Goal: Task Accomplishment & Management: Manage account settings

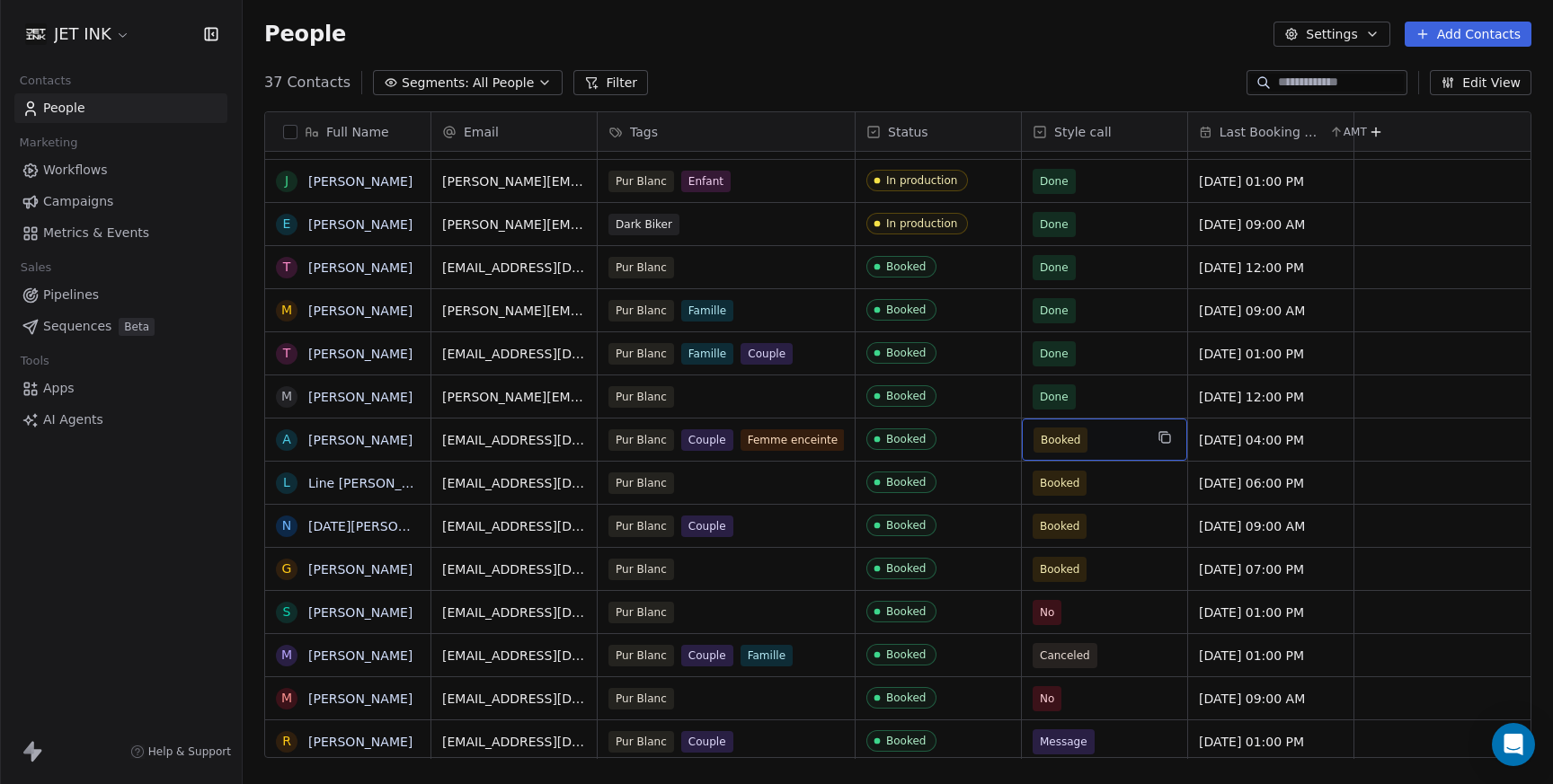
click at [1070, 441] on span "Booked" at bounding box center [1059, 440] width 39 height 18
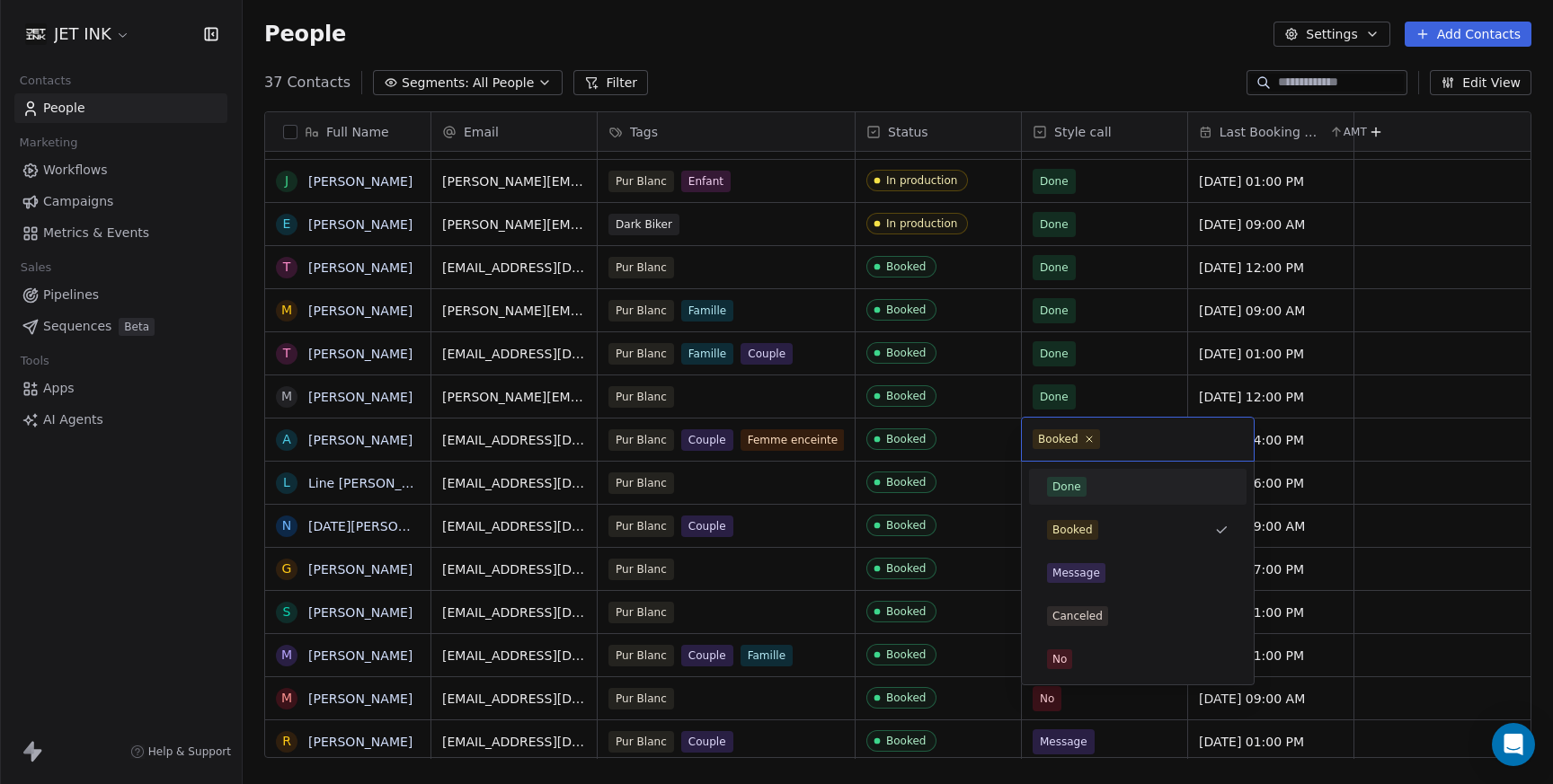
click at [1073, 490] on div "Done" at bounding box center [1066, 487] width 28 height 17
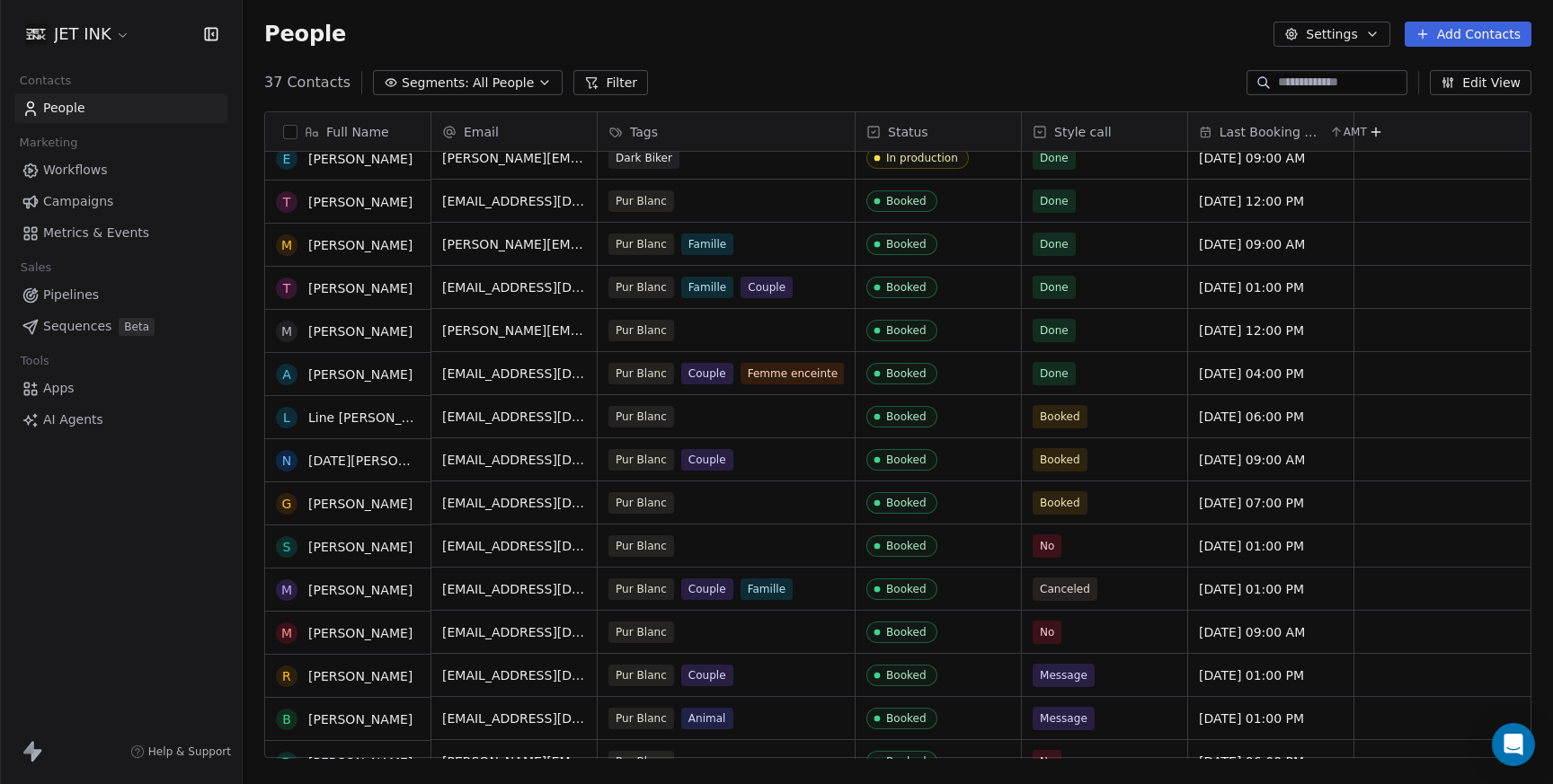
scroll to position [412, 0]
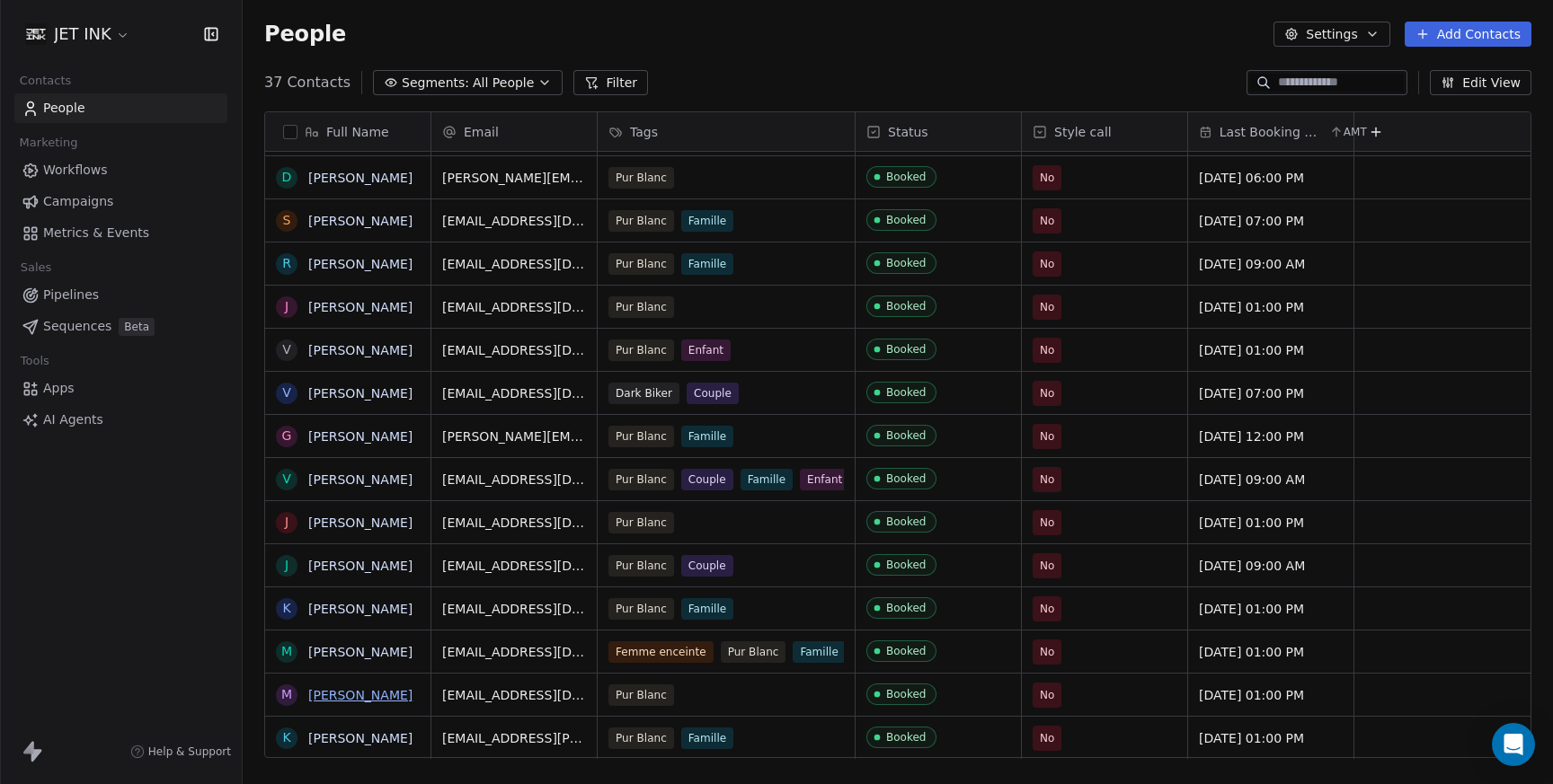
click at [369, 699] on link "[PERSON_NAME]" at bounding box center [361, 695] width 105 height 15
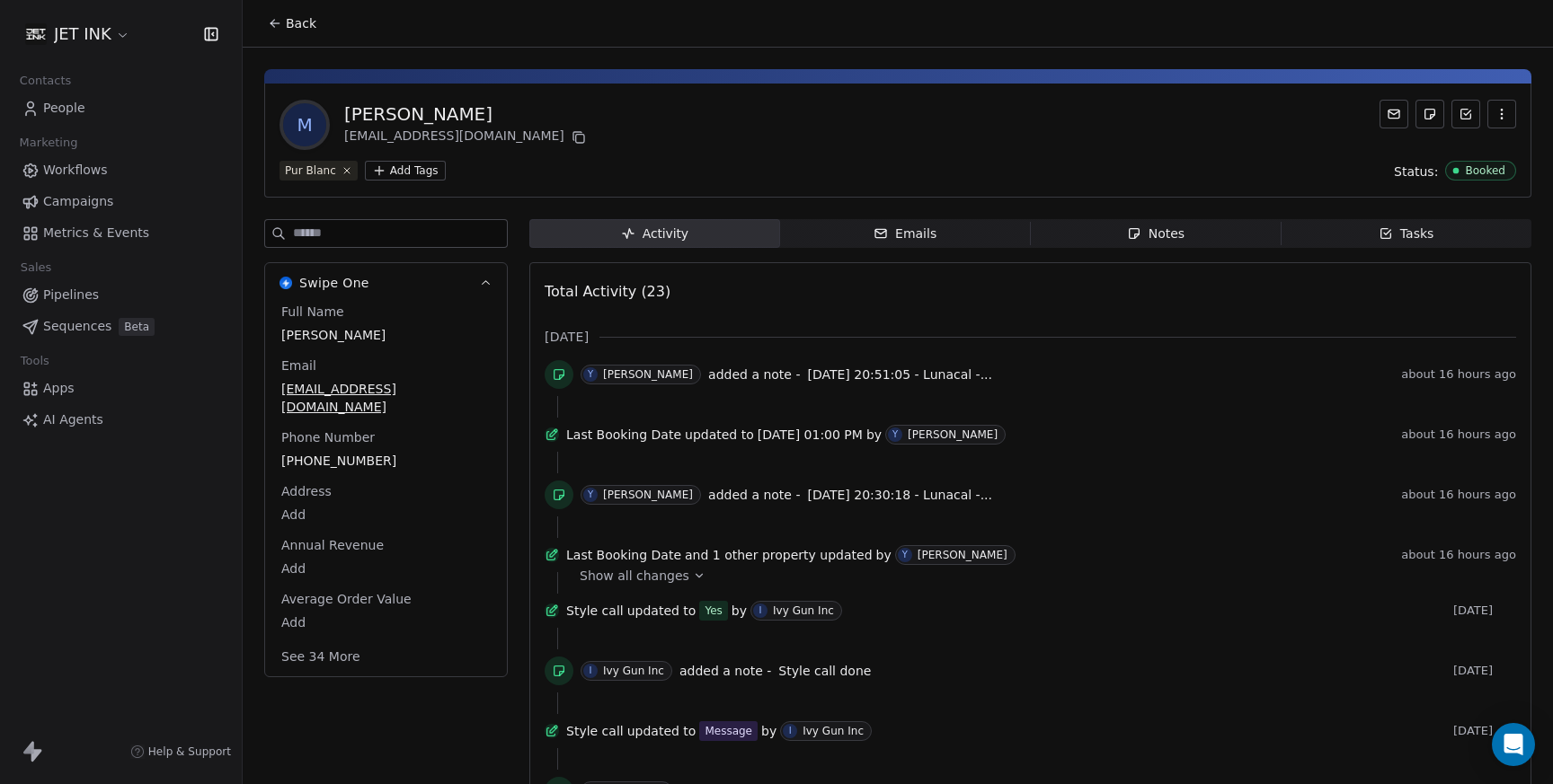
click at [274, 26] on icon at bounding box center [272, 25] width 4 height 4
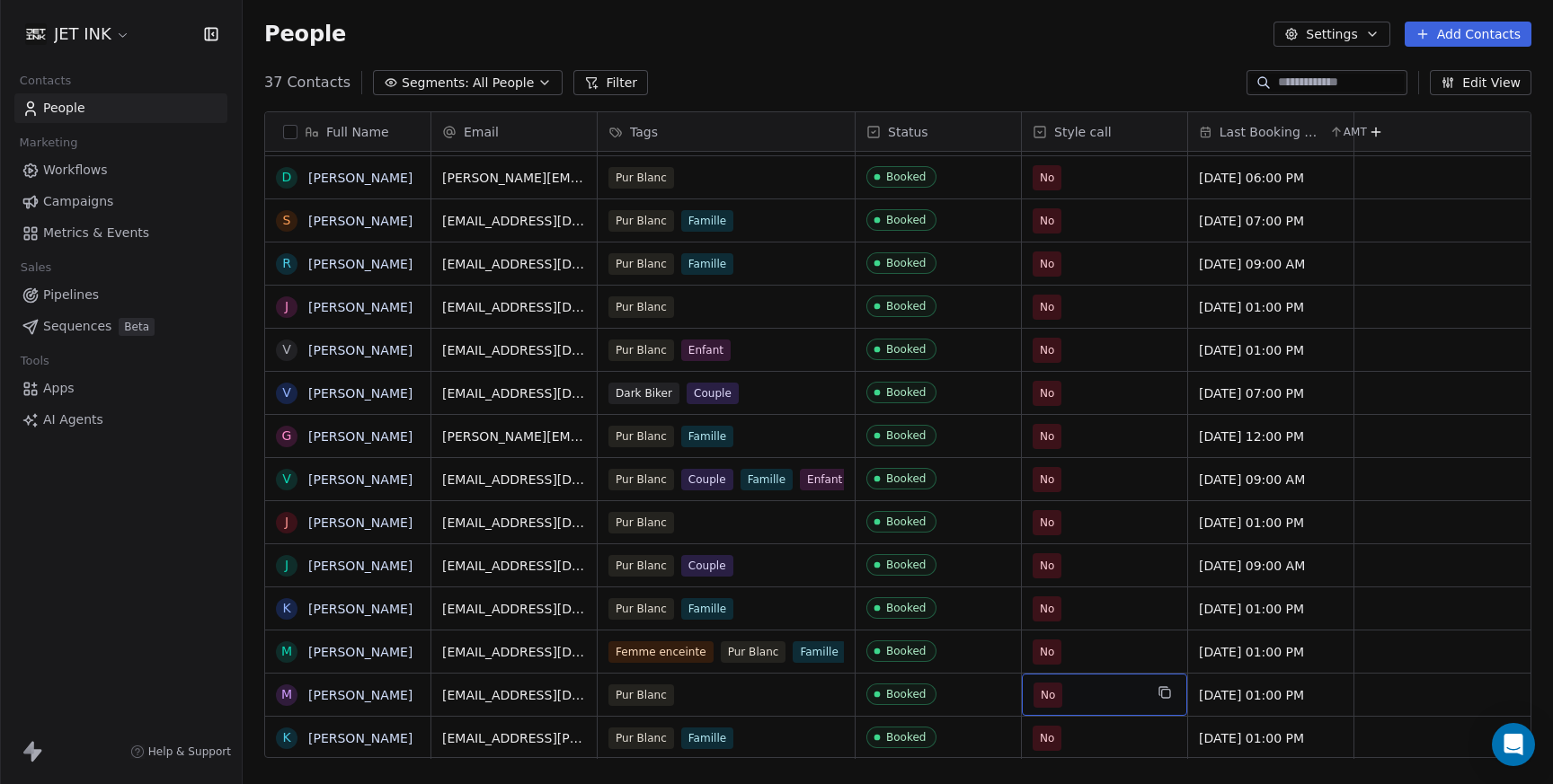
click at [1043, 698] on span "No" at bounding box center [1048, 695] width 15 height 18
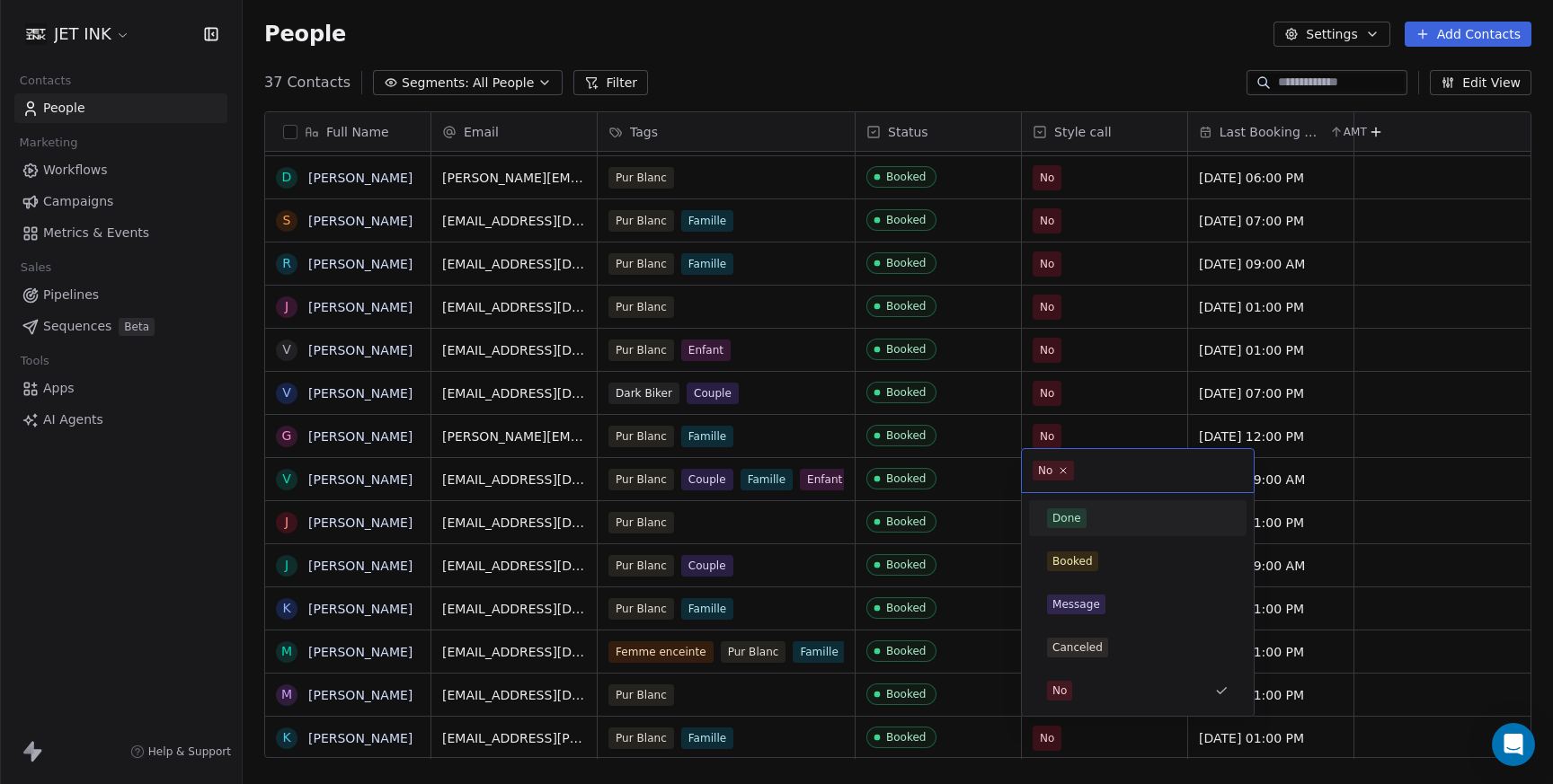
click at [1077, 525] on div "Done" at bounding box center [1066, 518] width 28 height 17
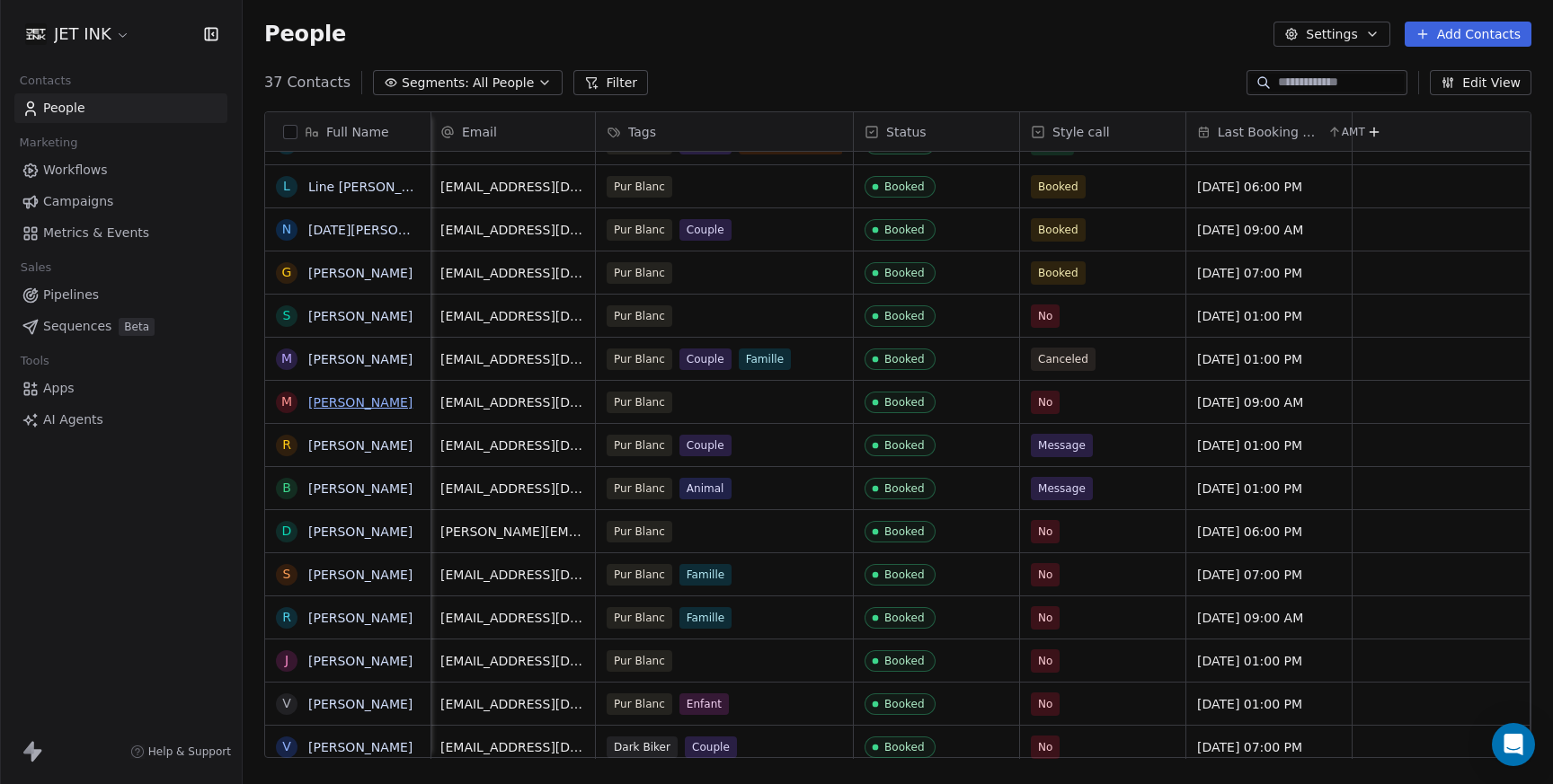
click at [354, 407] on link "[PERSON_NAME]" at bounding box center [361, 403] width 105 height 15
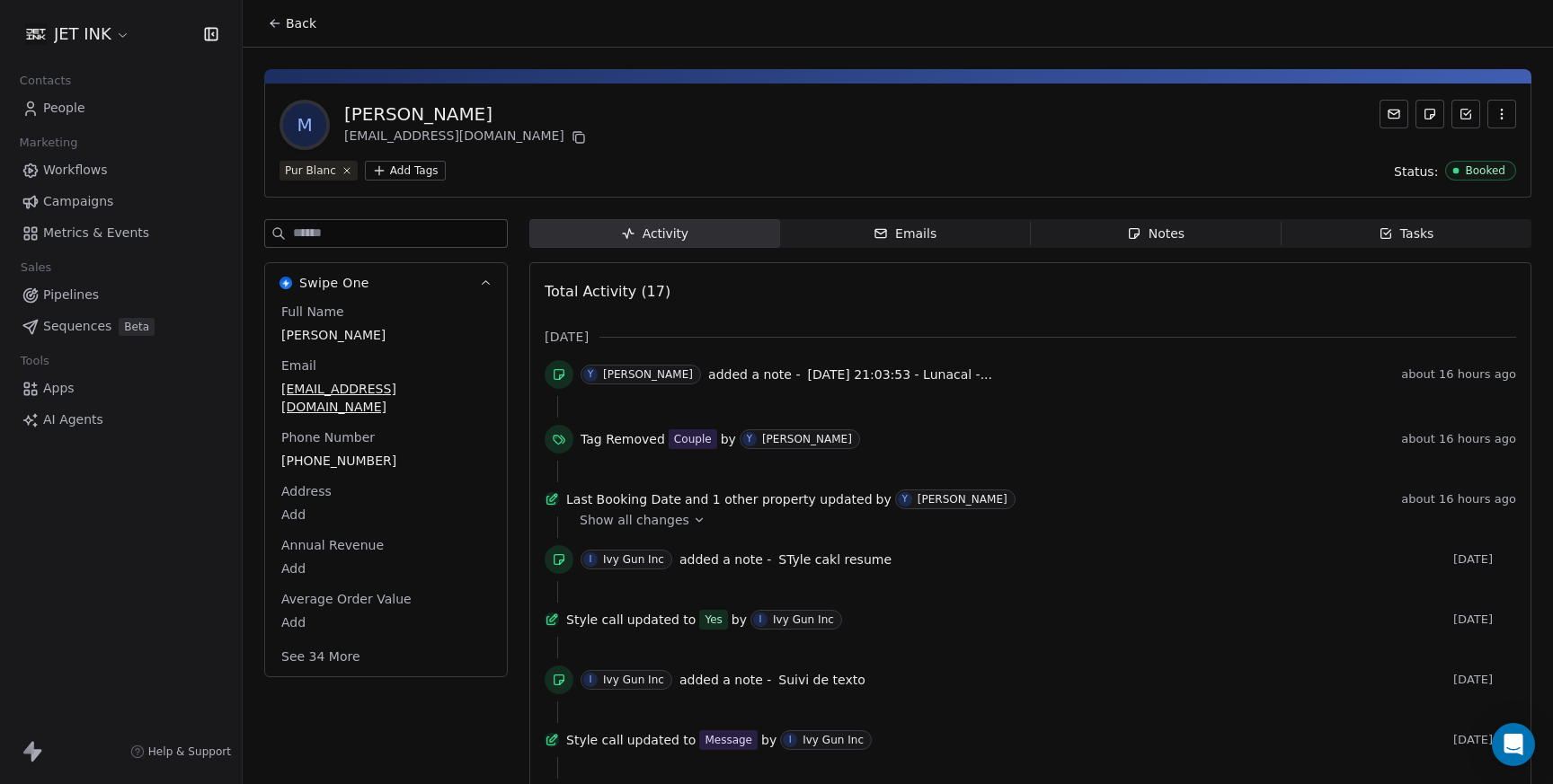
click at [560, 567] on icon at bounding box center [559, 559] width 15 height 15
click at [610, 566] on div "Ivy Gun Inc" at bounding box center [633, 559] width 61 height 13
click at [563, 567] on icon at bounding box center [559, 559] width 15 height 15
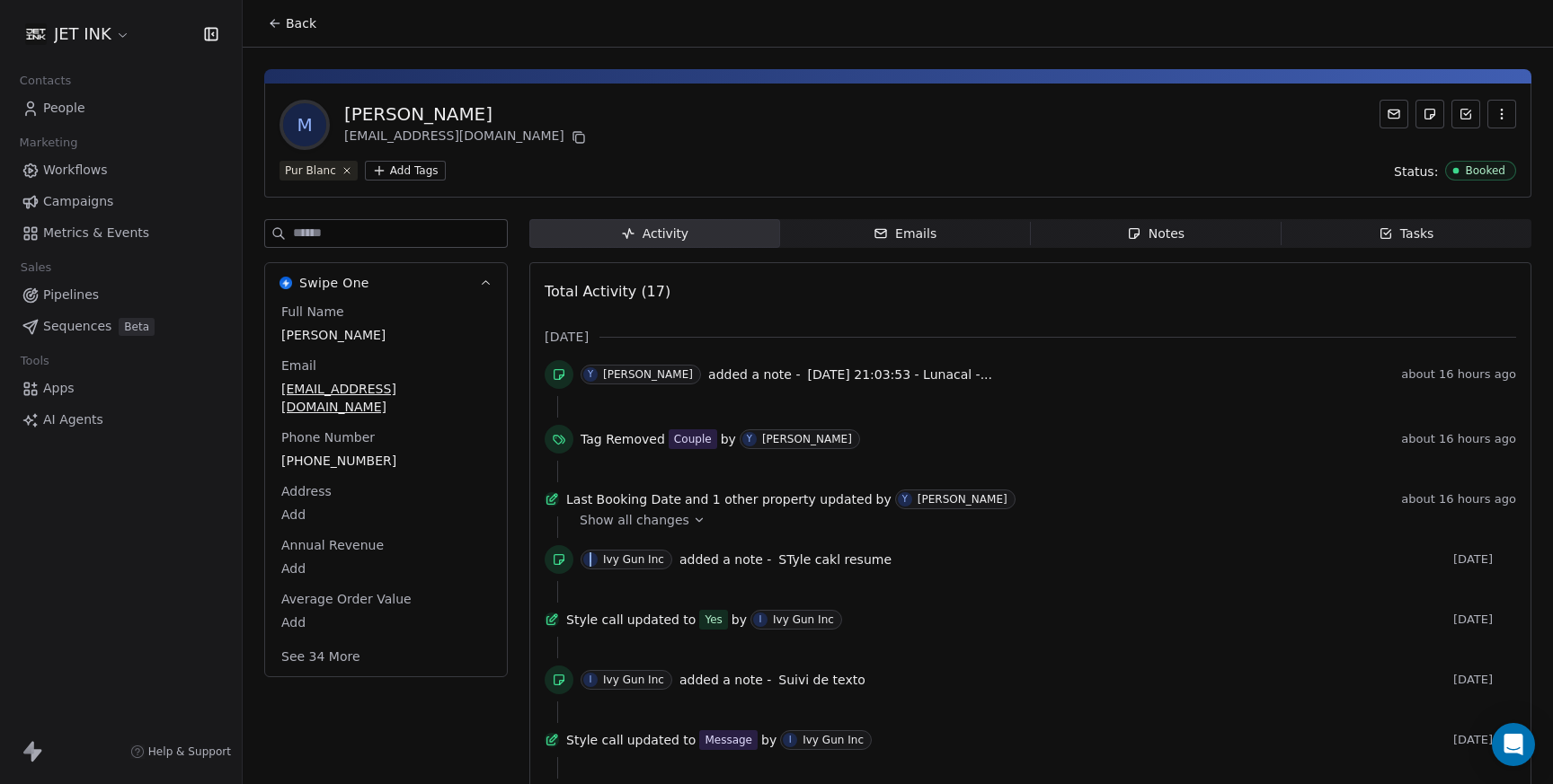
click at [563, 567] on icon at bounding box center [559, 559] width 15 height 15
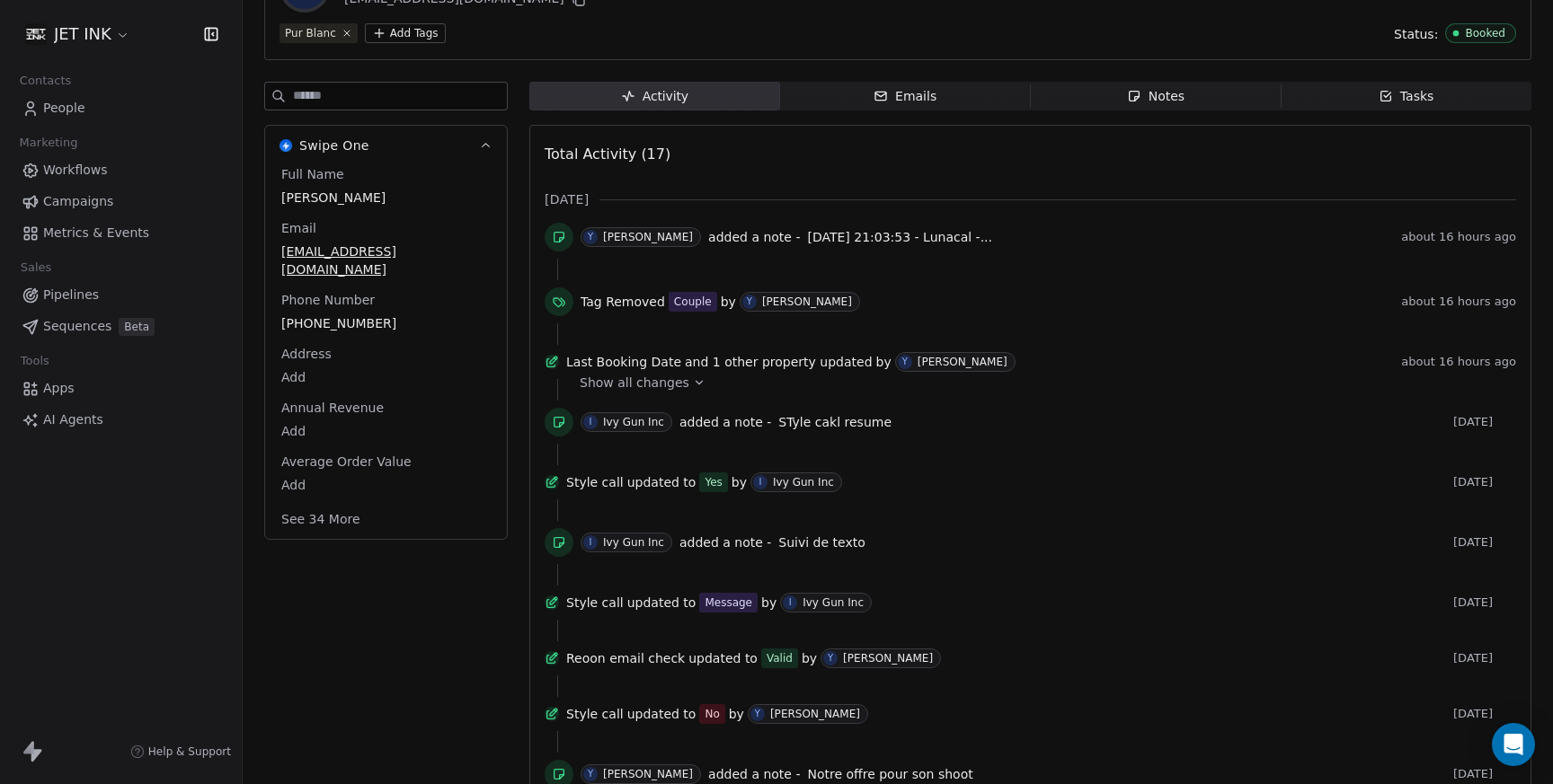
click at [560, 549] on icon at bounding box center [559, 543] width 15 height 15
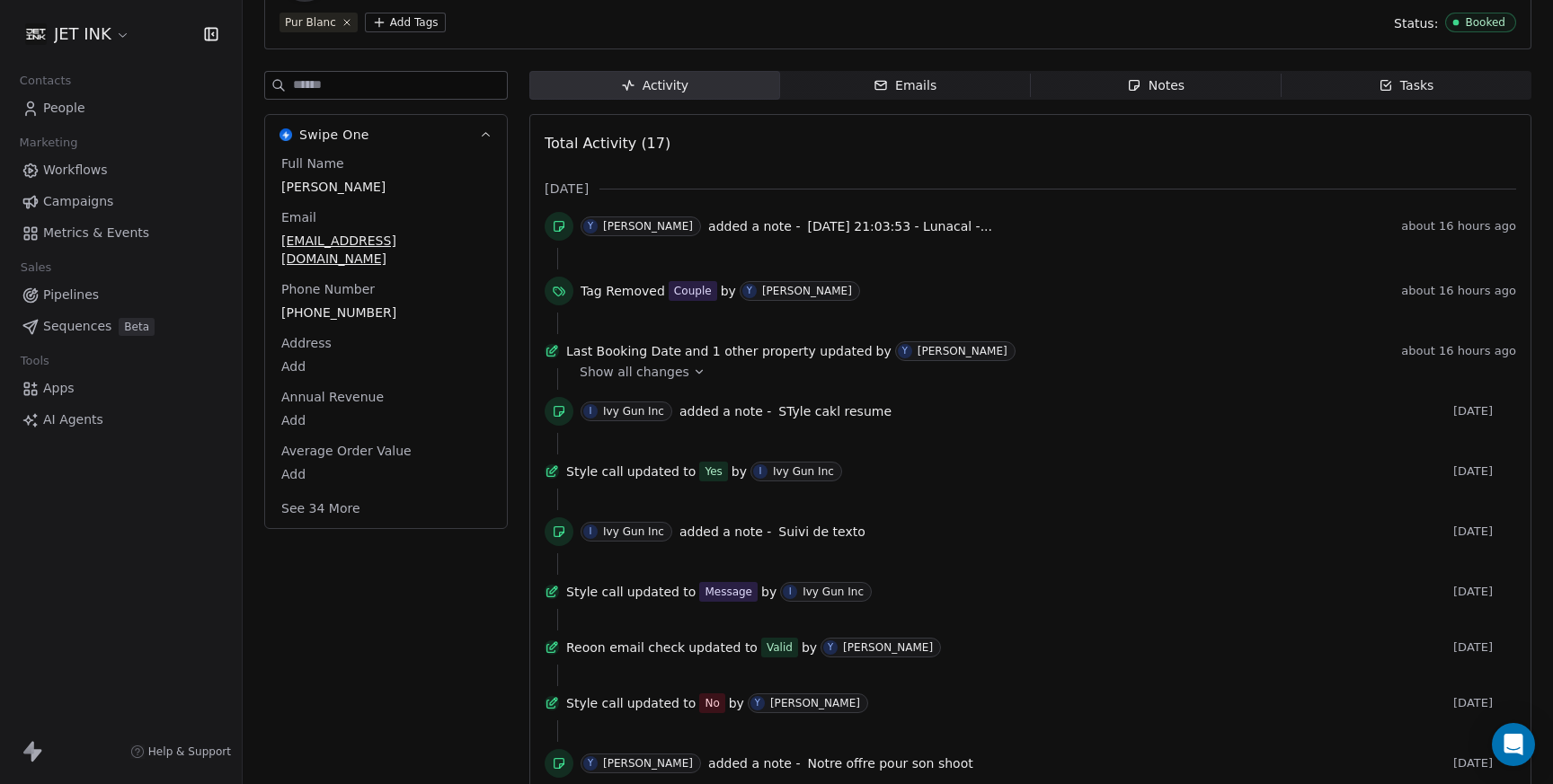
click at [632, 417] on div "Ivy Gun Inc" at bounding box center [633, 412] width 61 height 13
click at [557, 352] on icon at bounding box center [553, 349] width 7 height 7
click at [559, 355] on icon at bounding box center [552, 351] width 15 height 15
click at [607, 381] on span "Show all changes" at bounding box center [634, 372] width 109 height 18
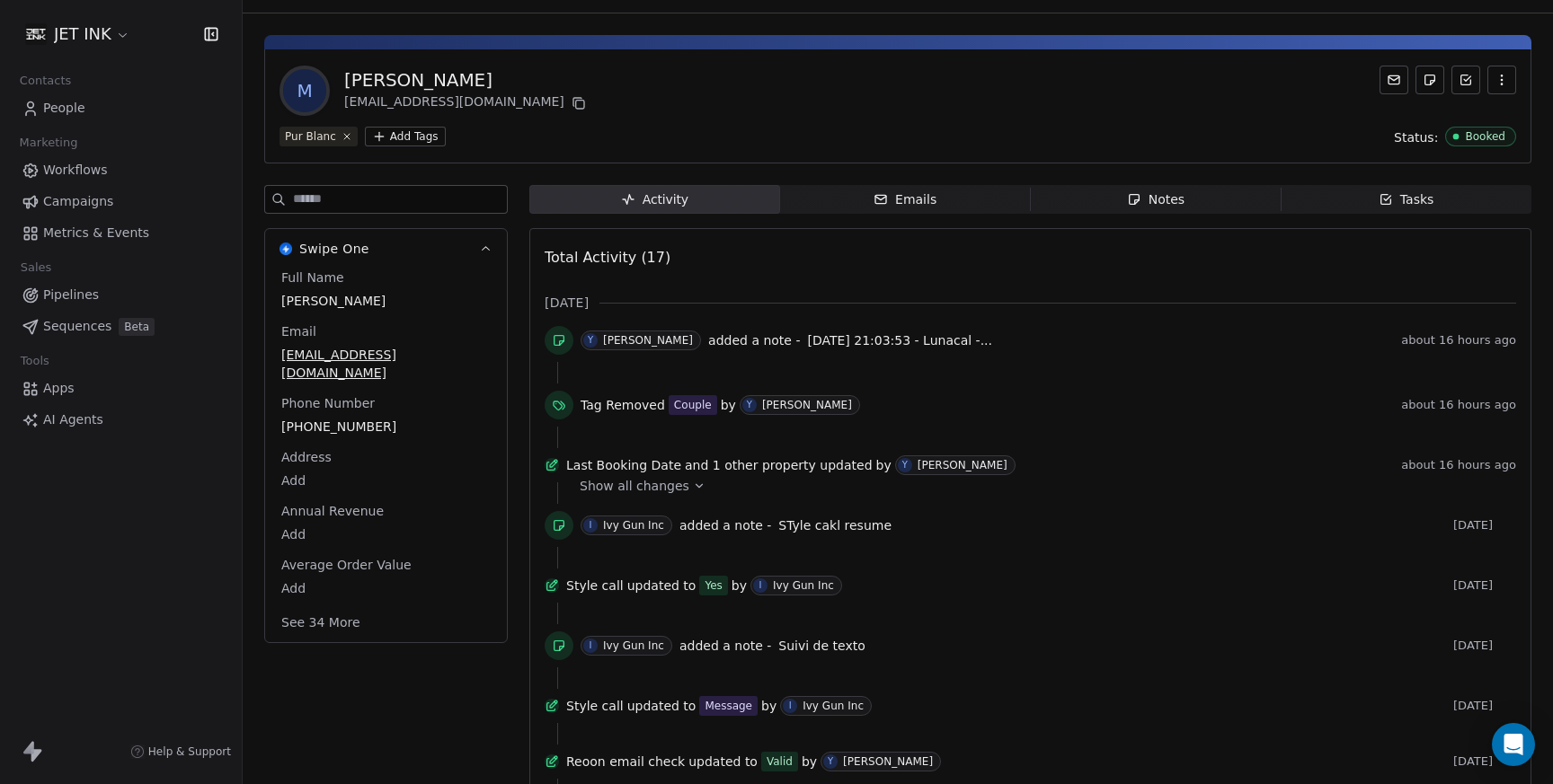
click at [66, 110] on span "People" at bounding box center [64, 108] width 42 height 19
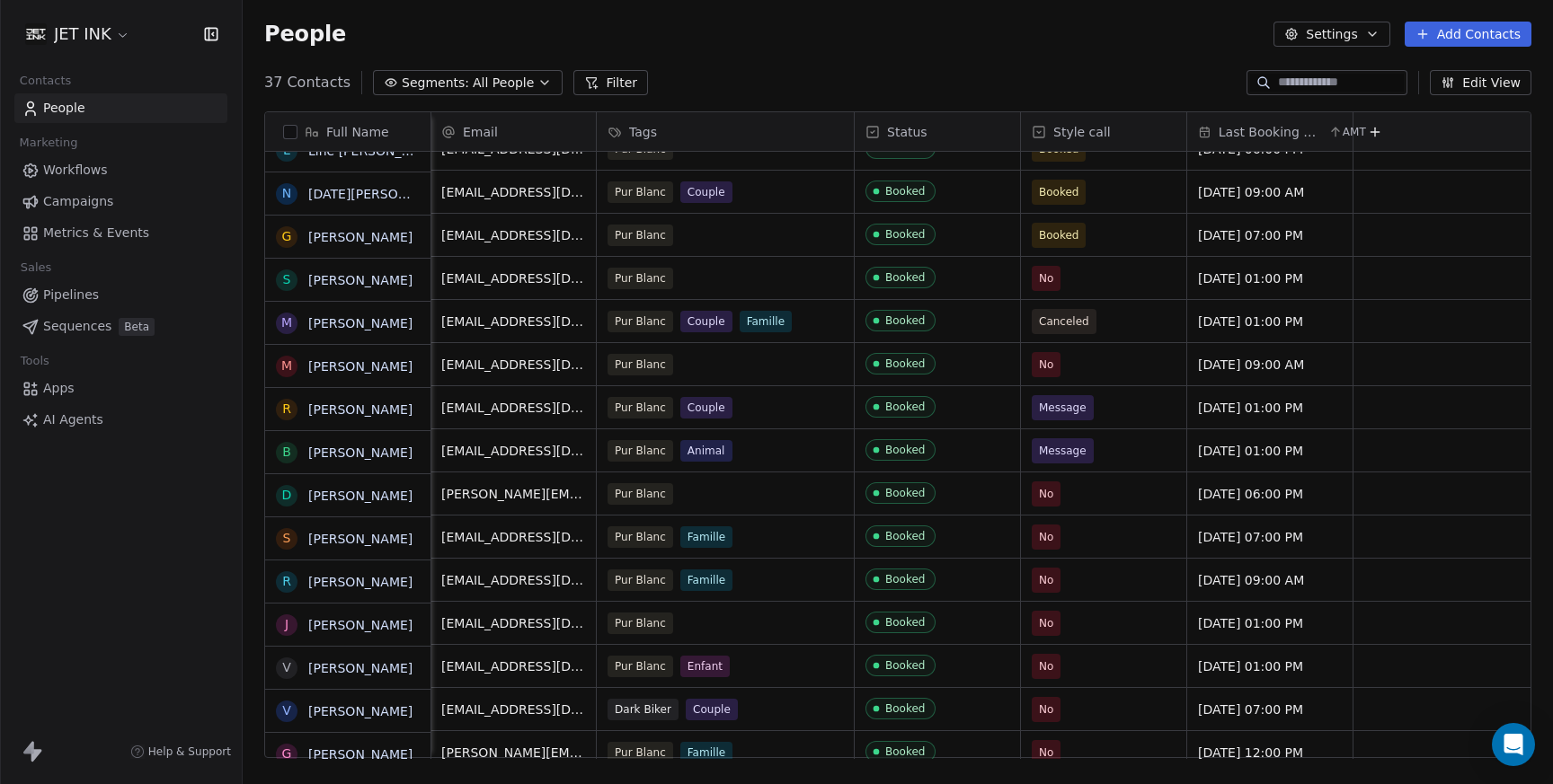
scroll to position [0, 2]
click at [348, 369] on link "[PERSON_NAME]" at bounding box center [361, 367] width 105 height 15
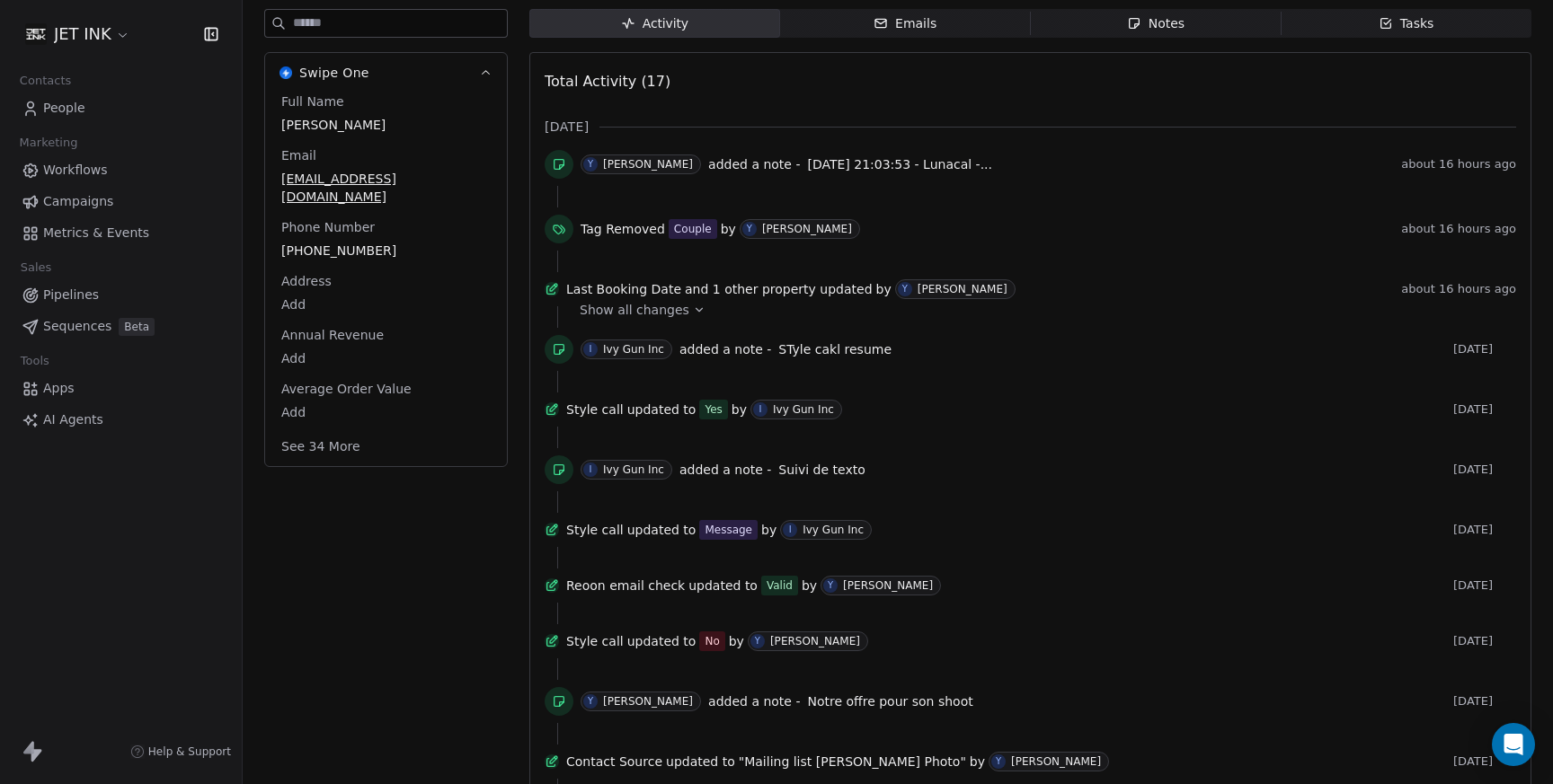
scroll to position [211, 0]
click at [811, 415] on div "Ivy Gun Inc" at bounding box center [803, 409] width 61 height 13
click at [557, 411] on icon at bounding box center [553, 407] width 7 height 7
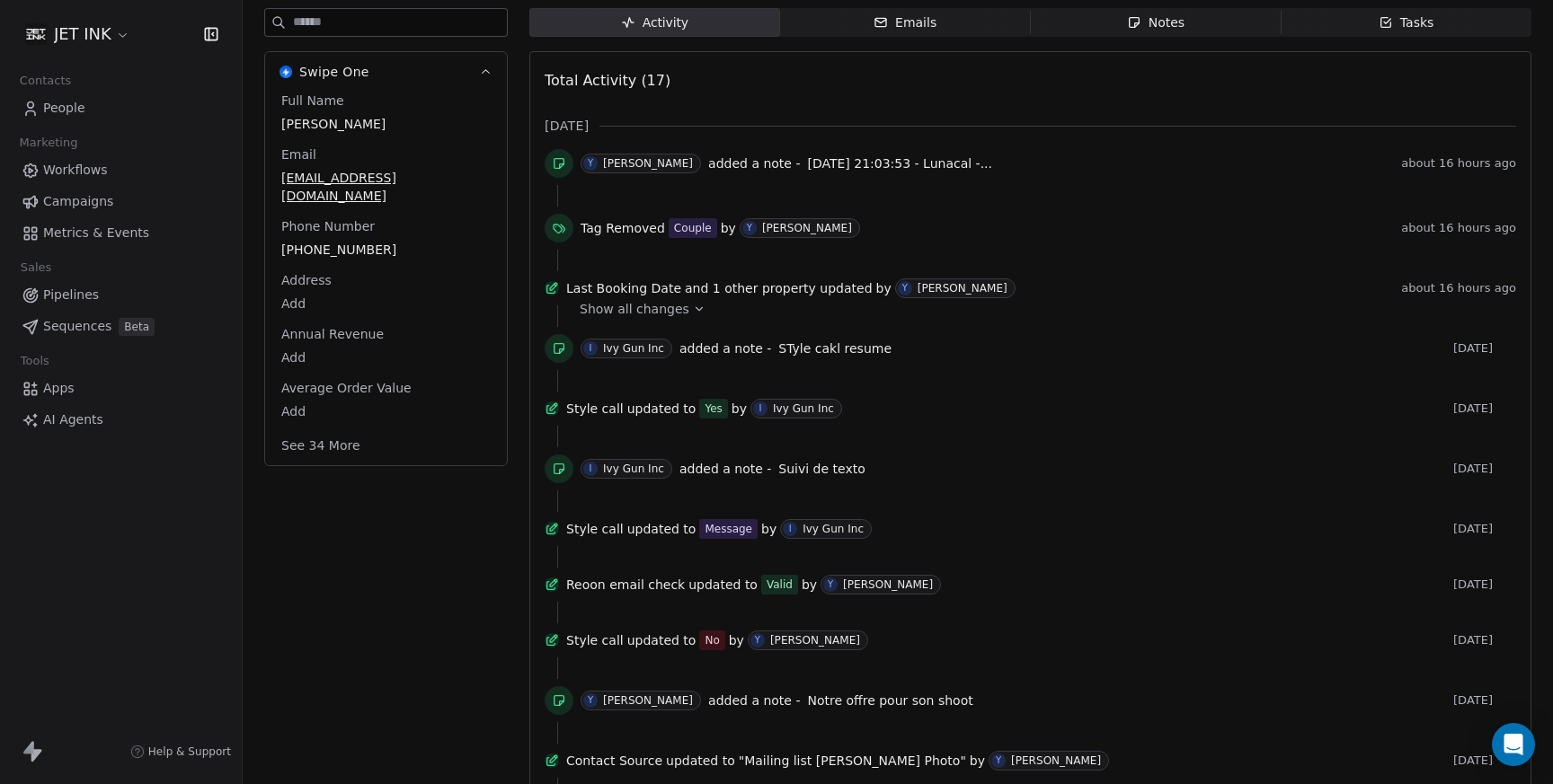
click at [790, 415] on div "Ivy Gun Inc" at bounding box center [803, 409] width 61 height 13
click at [552, 415] on icon at bounding box center [552, 409] width 15 height 15
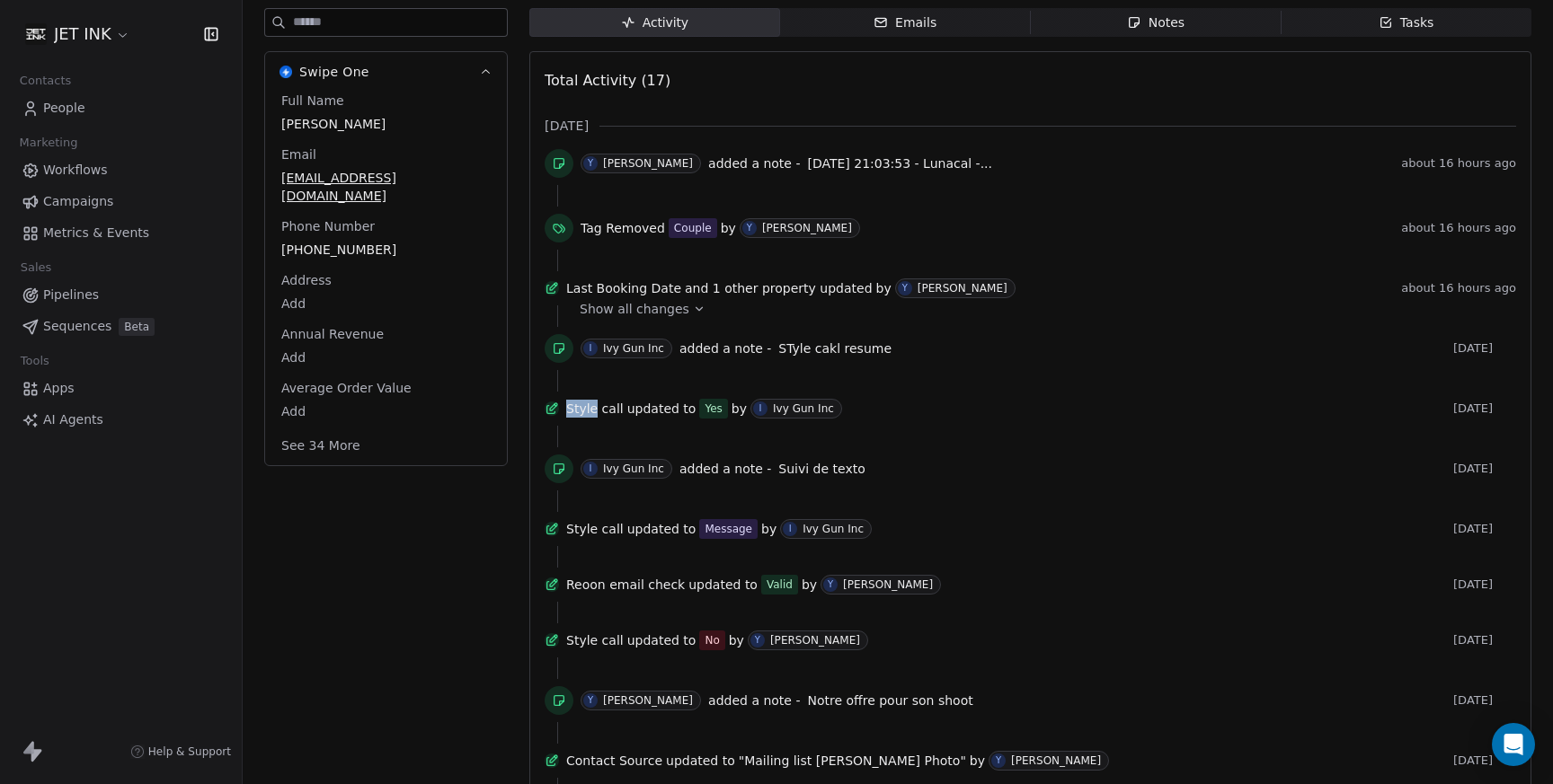
click at [552, 415] on icon at bounding box center [552, 409] width 15 height 15
click at [805, 418] on span "I Ivy Gun Inc" at bounding box center [796, 409] width 92 height 20
click at [803, 415] on div "Ivy Gun Inc" at bounding box center [803, 409] width 61 height 13
click at [766, 415] on div "I" at bounding box center [760, 409] width 15 height 15
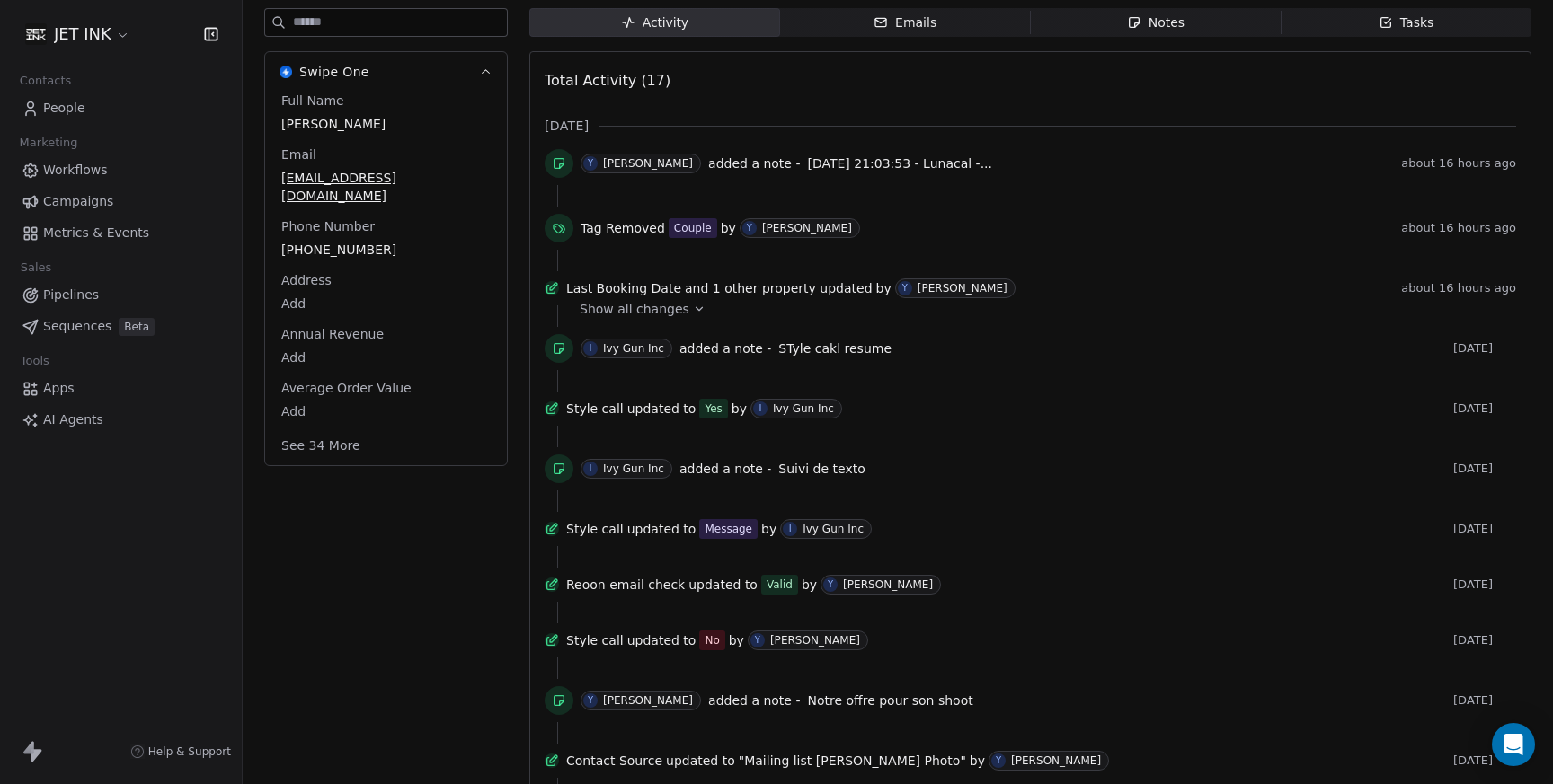
click at [556, 415] on icon at bounding box center [552, 409] width 15 height 15
click at [892, 425] on div "Style call updated to Yes by [PERSON_NAME] Gun Inc [DATE]" at bounding box center [1030, 412] width 971 height 27
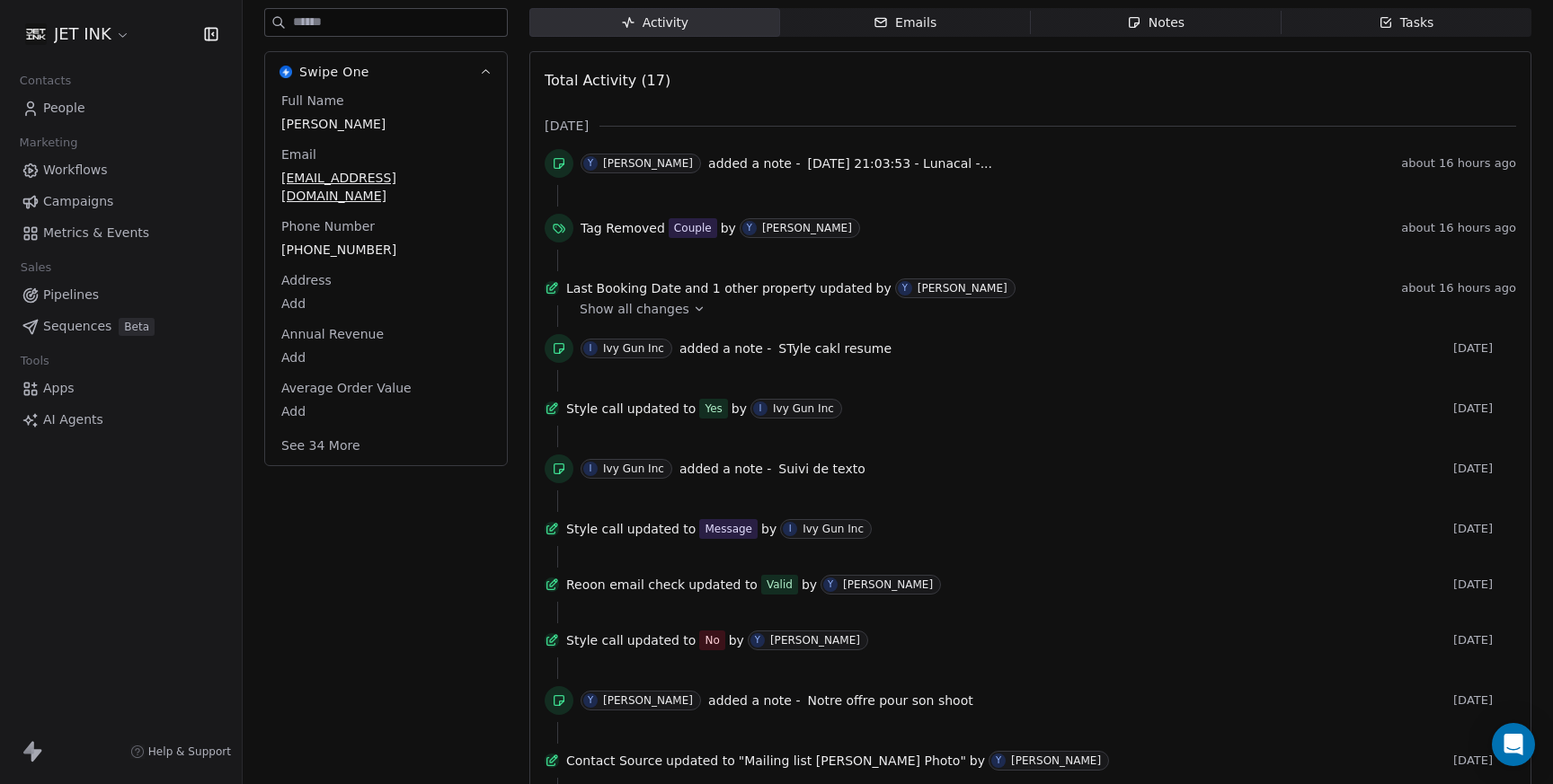
click at [624, 355] on div "Ivy Gun Inc" at bounding box center [633, 348] width 61 height 13
click at [555, 355] on icon at bounding box center [559, 348] width 15 height 15
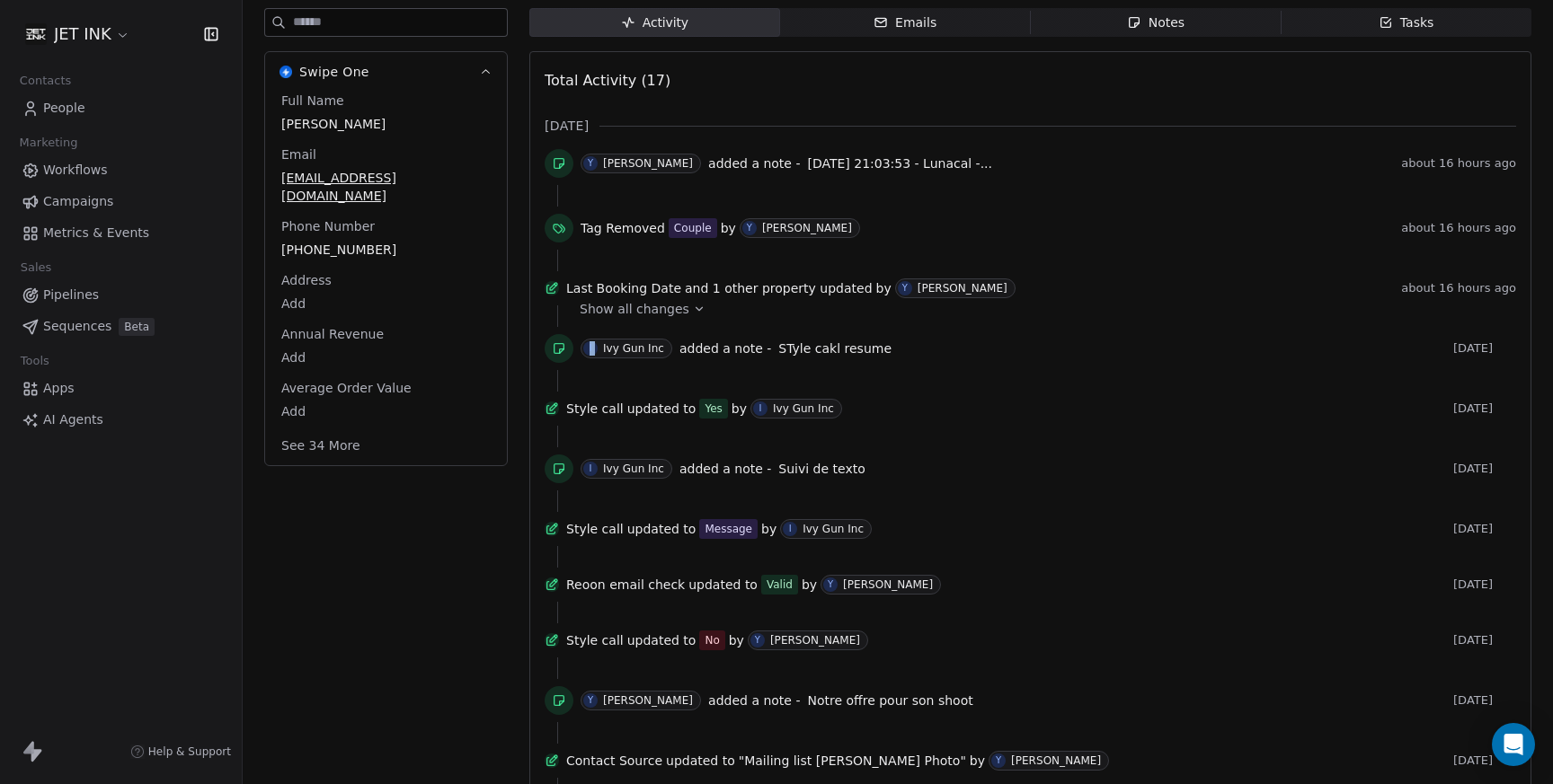
click at [555, 355] on icon at bounding box center [559, 348] width 15 height 15
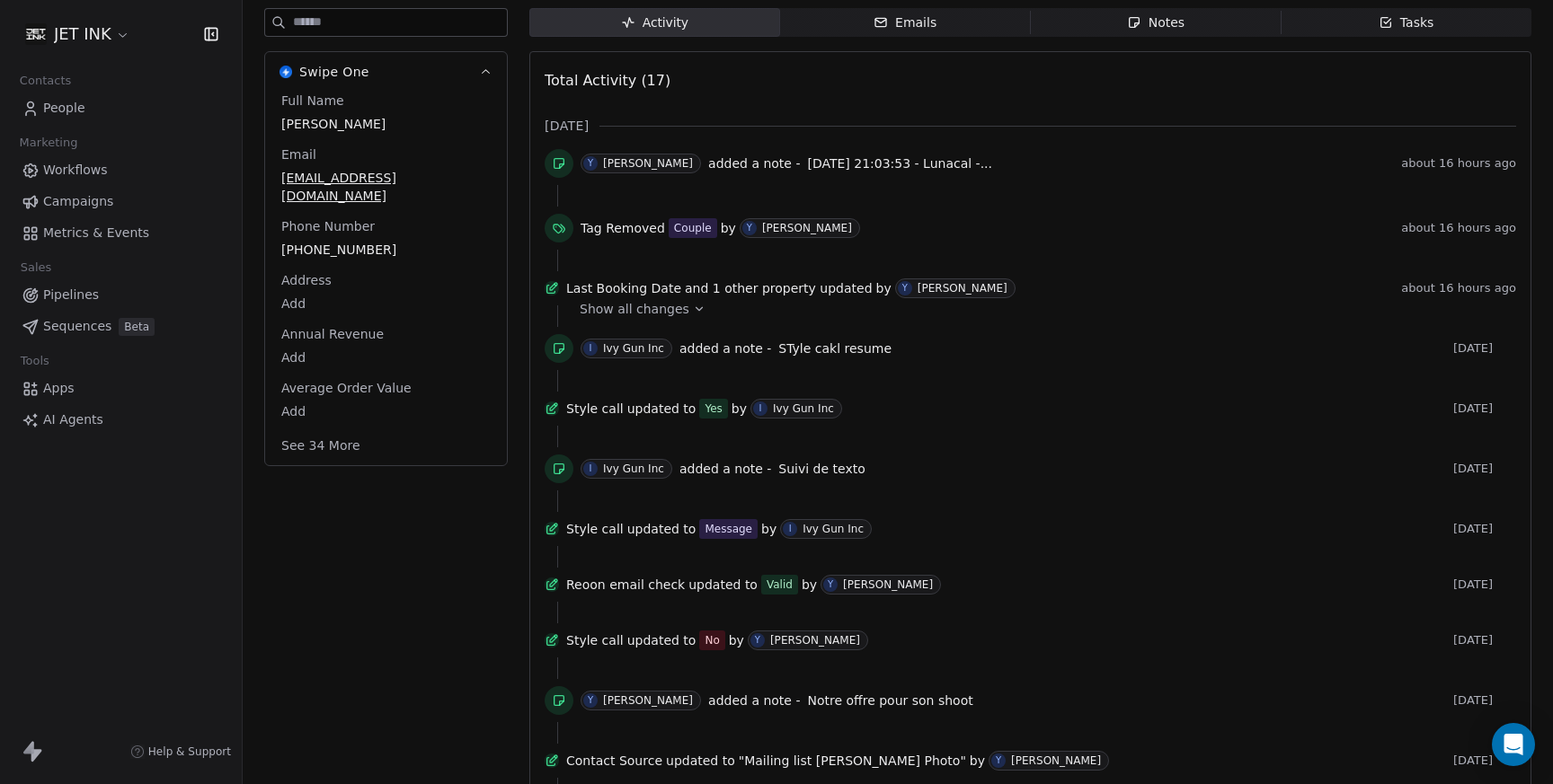
click at [627, 355] on div "Ivy Gun Inc" at bounding box center [633, 348] width 61 height 13
click at [807, 356] on span "STyle cakl resume" at bounding box center [834, 348] width 113 height 15
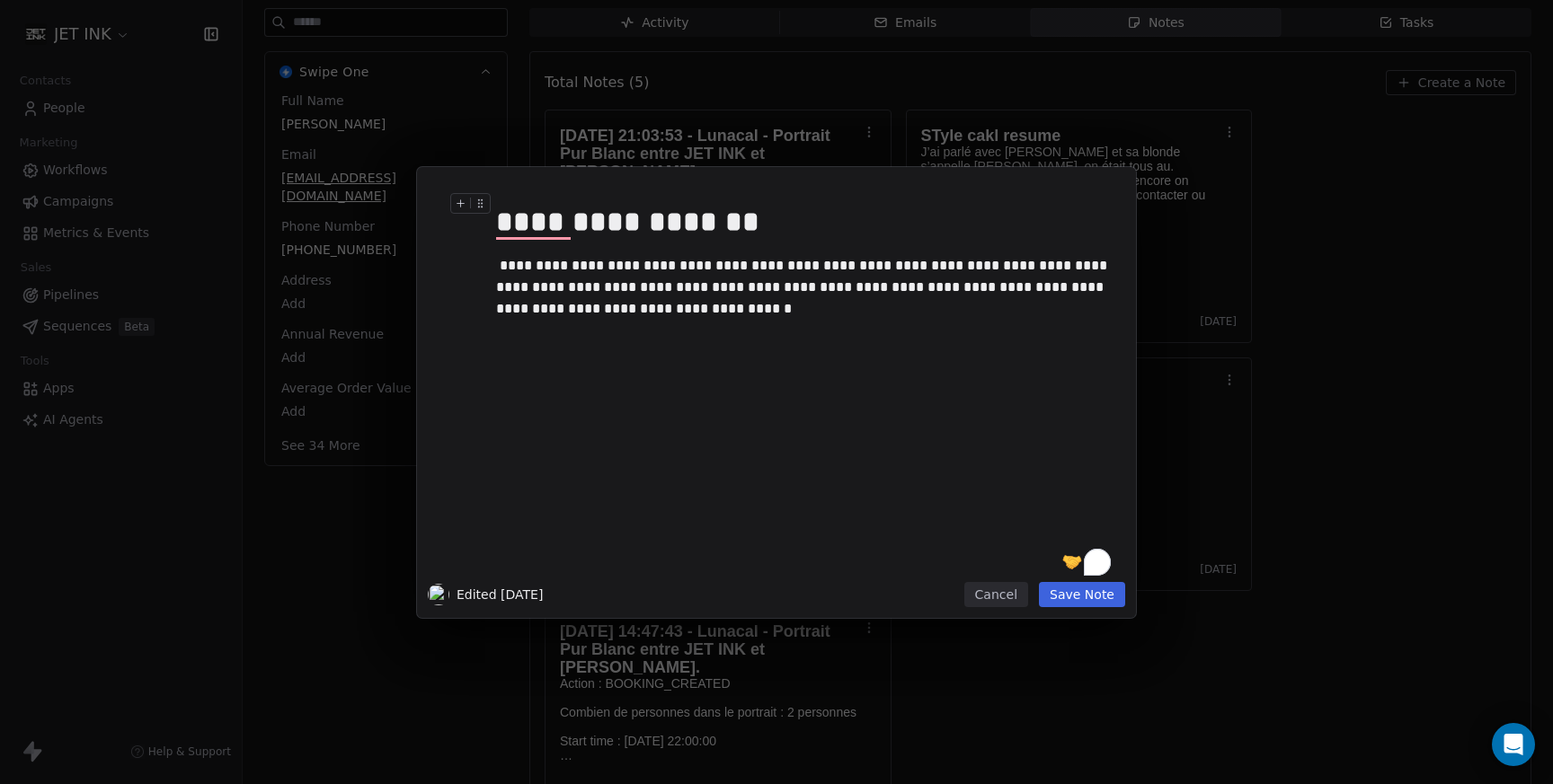
click at [629, 218] on div "**********" at bounding box center [804, 221] width 615 height 43
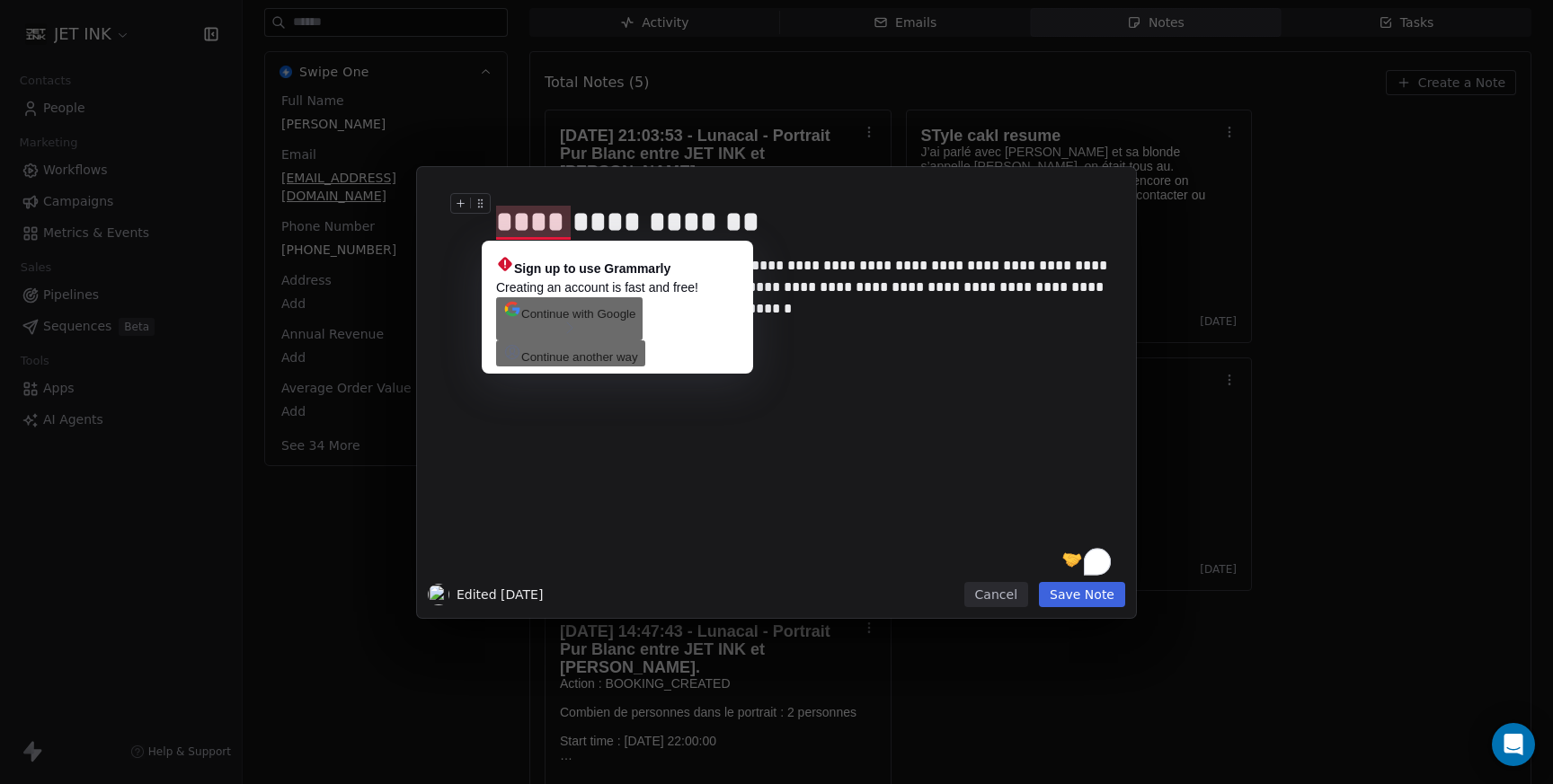
click at [532, 218] on div "**********" at bounding box center [804, 221] width 615 height 43
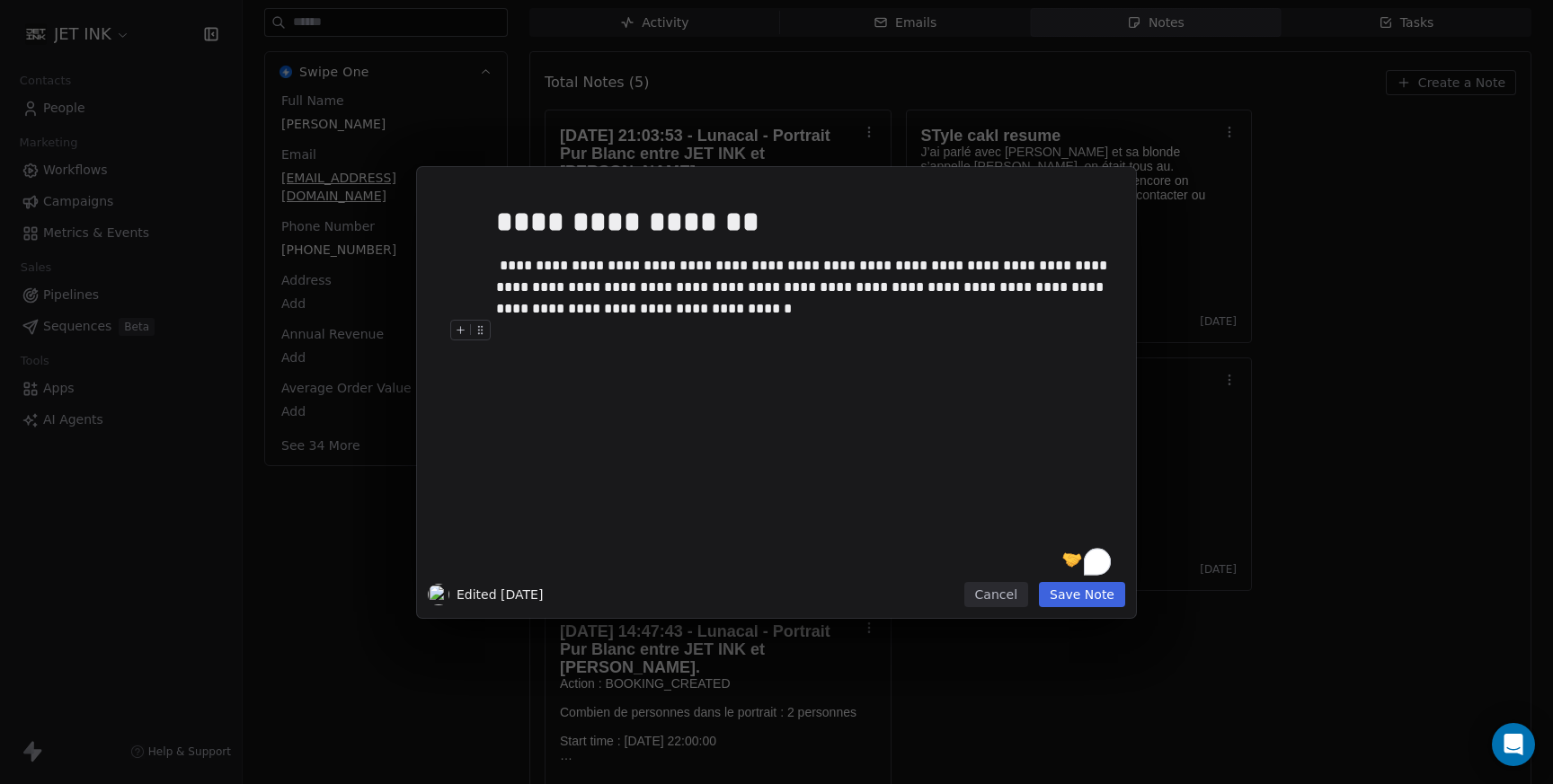
click at [1090, 591] on button "Save Note" at bounding box center [1082, 594] width 86 height 25
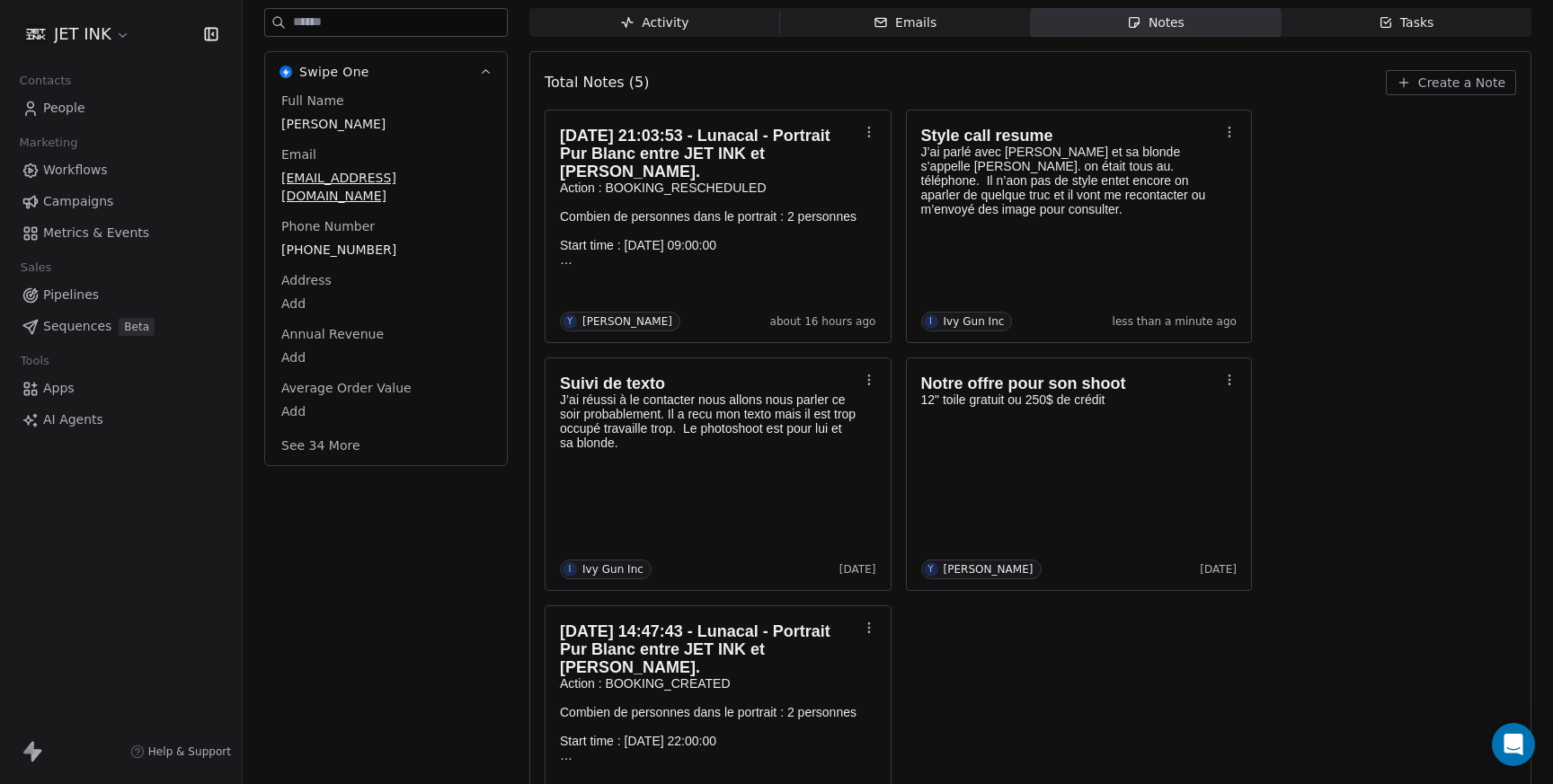
click at [66, 107] on span "People" at bounding box center [64, 108] width 42 height 19
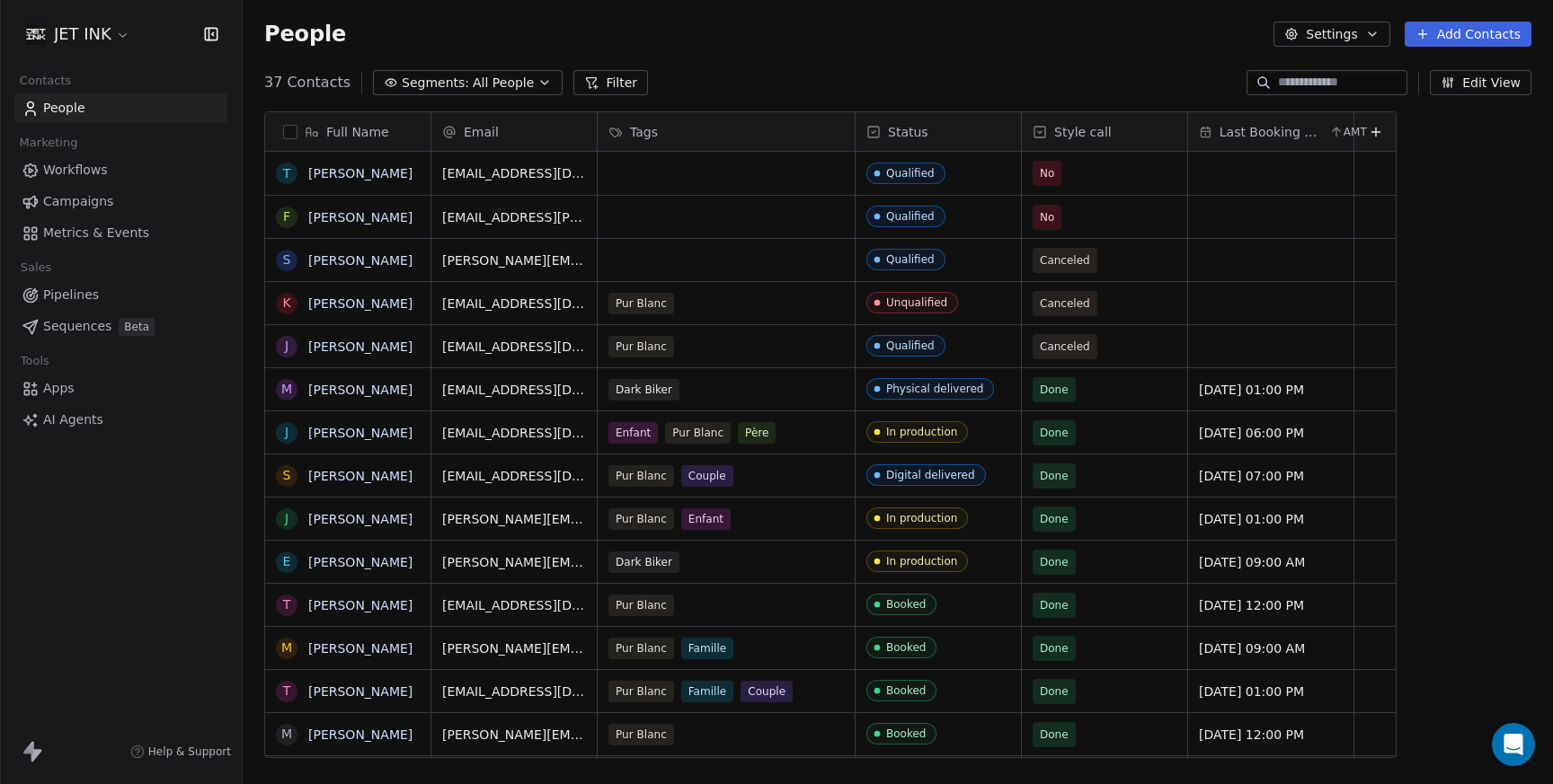
scroll to position [690, 1310]
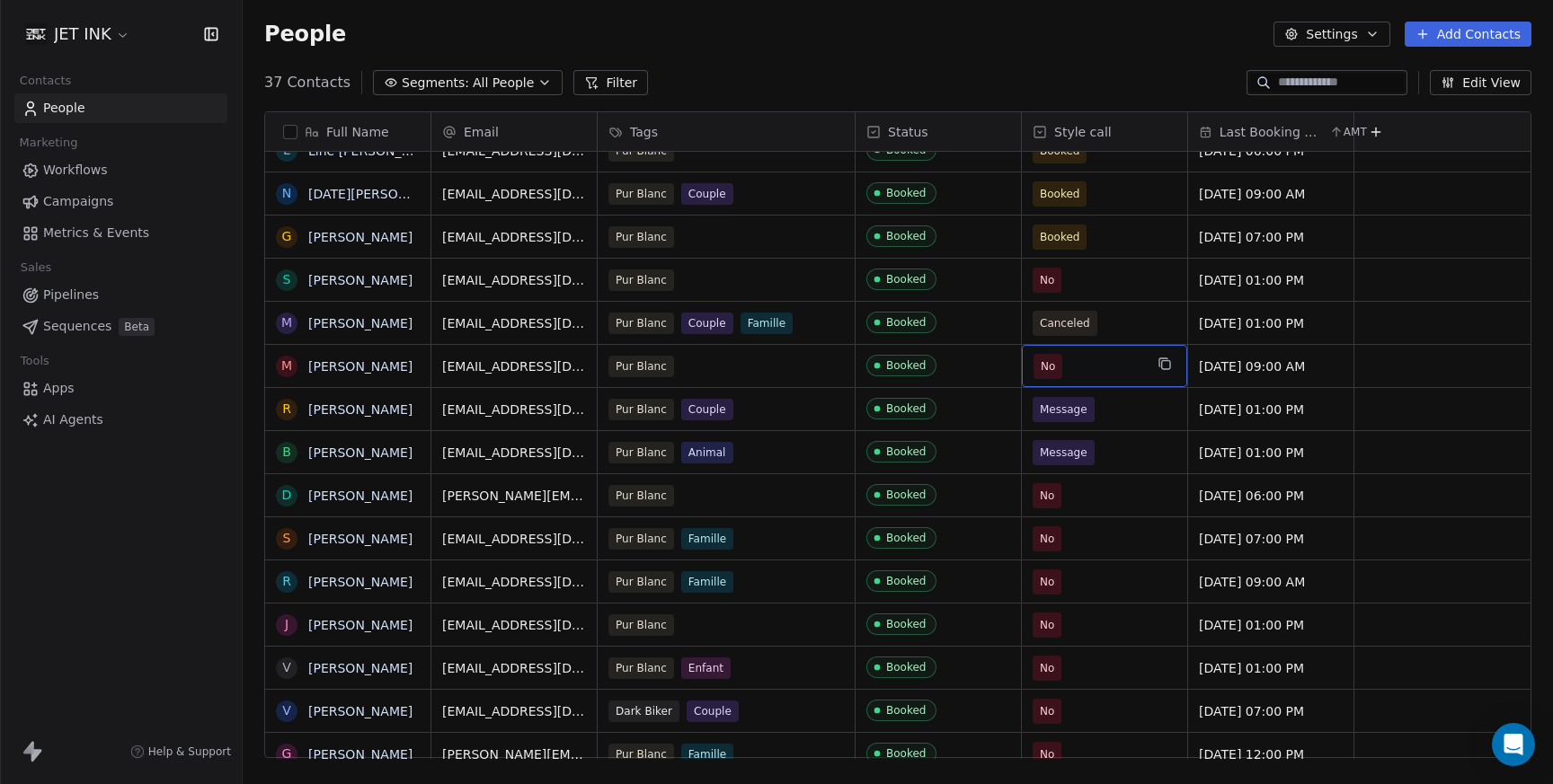
click at [1059, 369] on span "No" at bounding box center [1047, 366] width 28 height 25
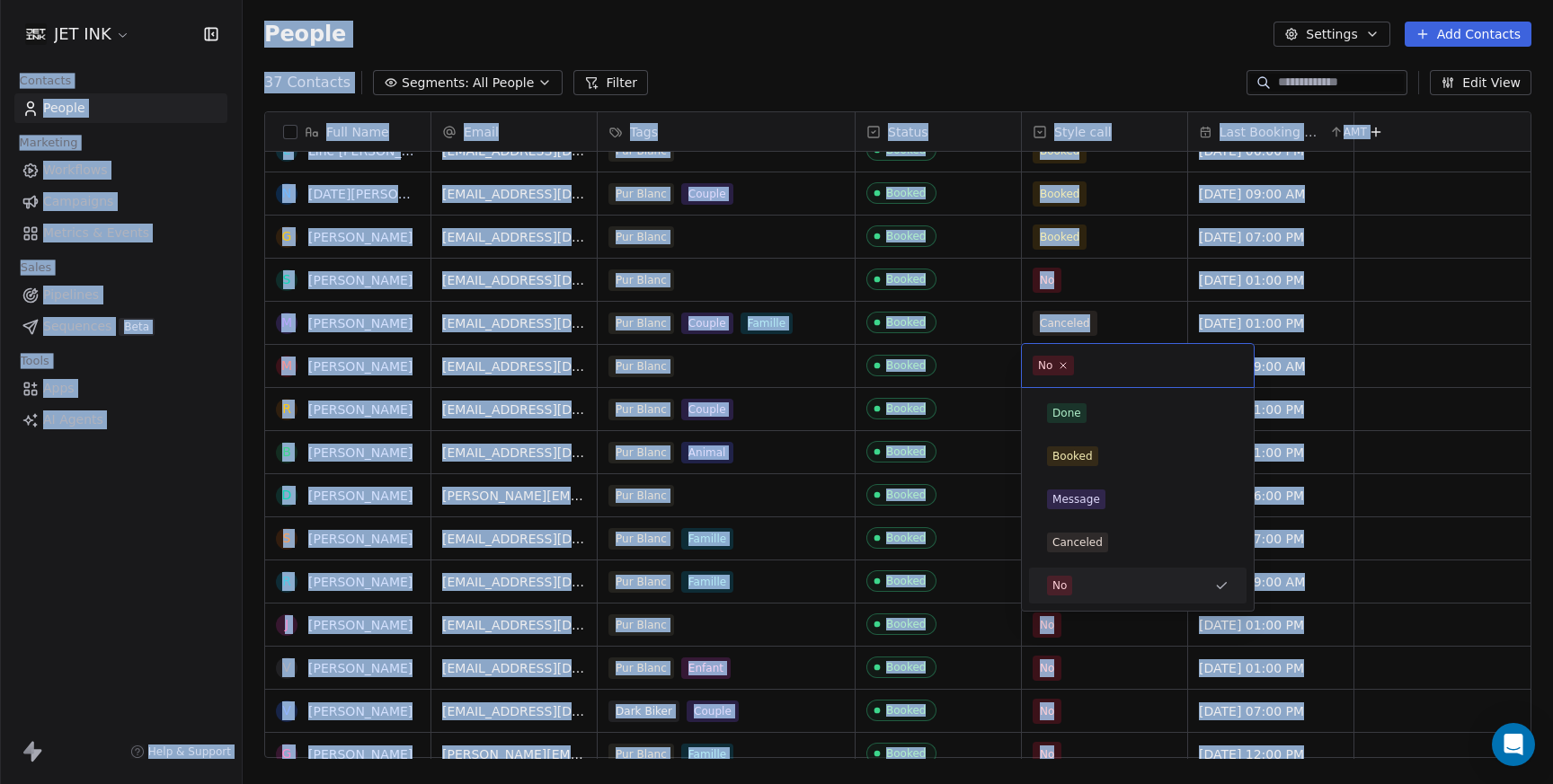
click at [1059, 369] on span "No" at bounding box center [1052, 366] width 41 height 20
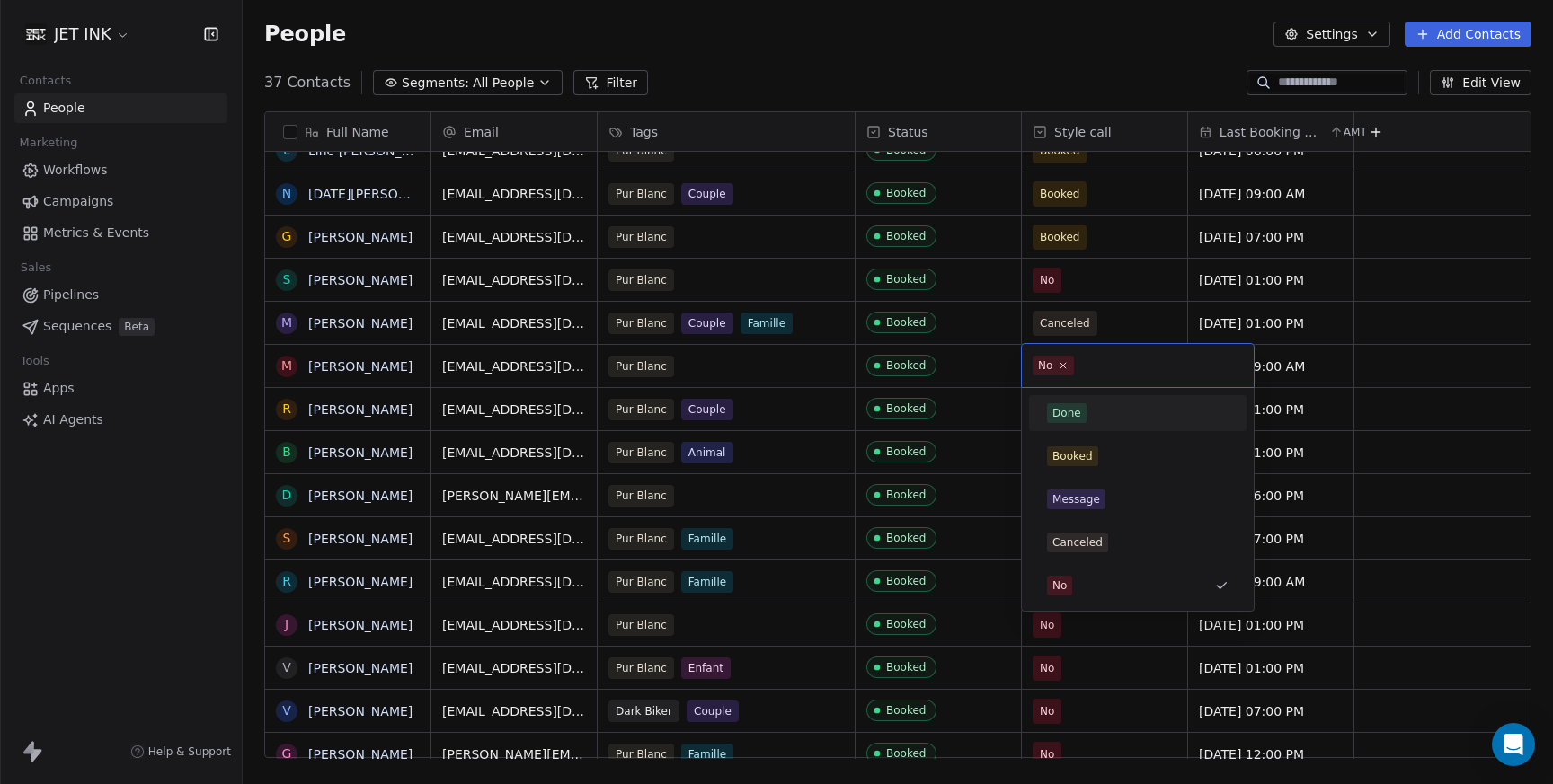
click at [1069, 403] on div "Done" at bounding box center [1137, 413] width 203 height 28
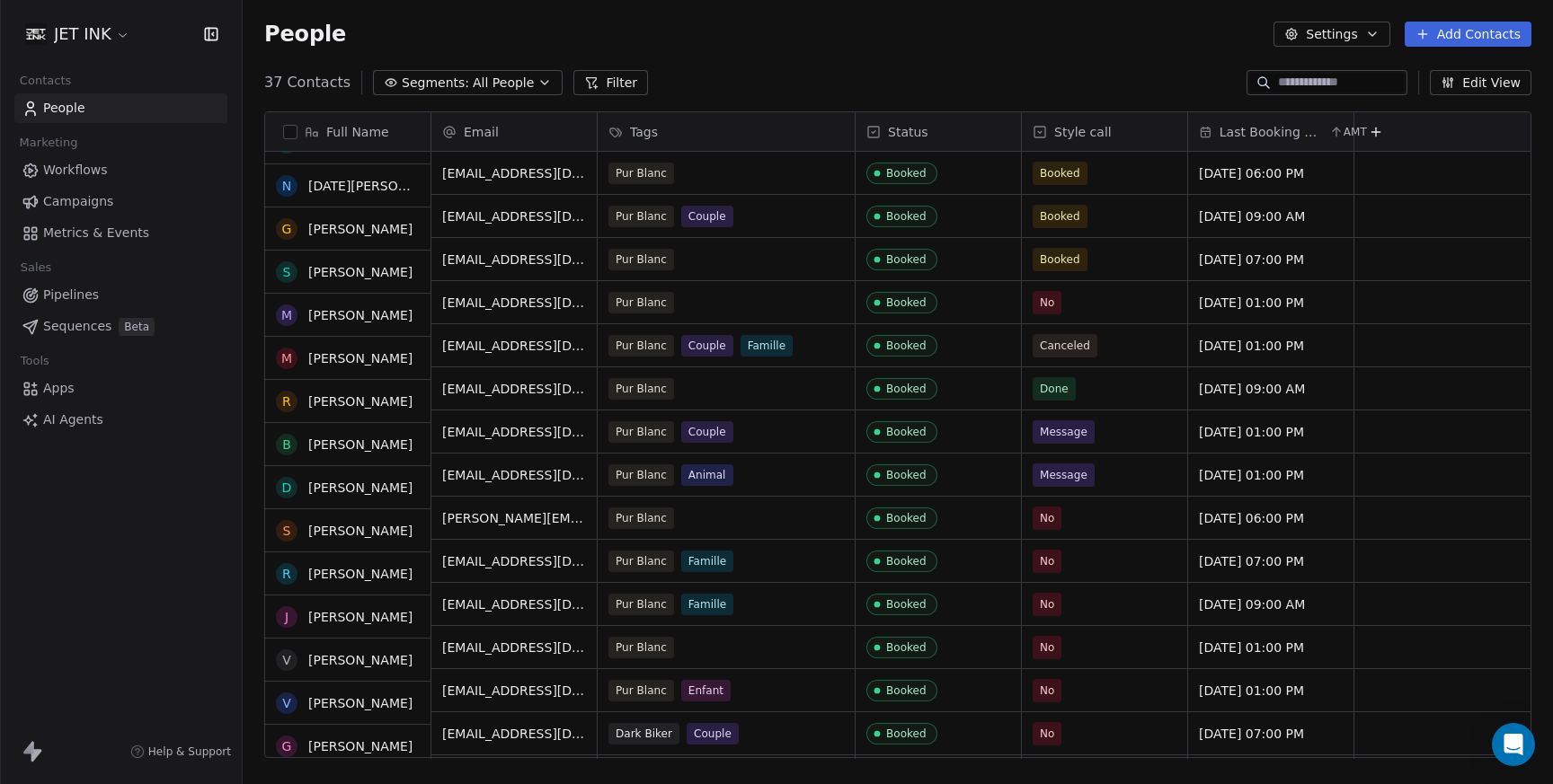
scroll to position [623, 0]
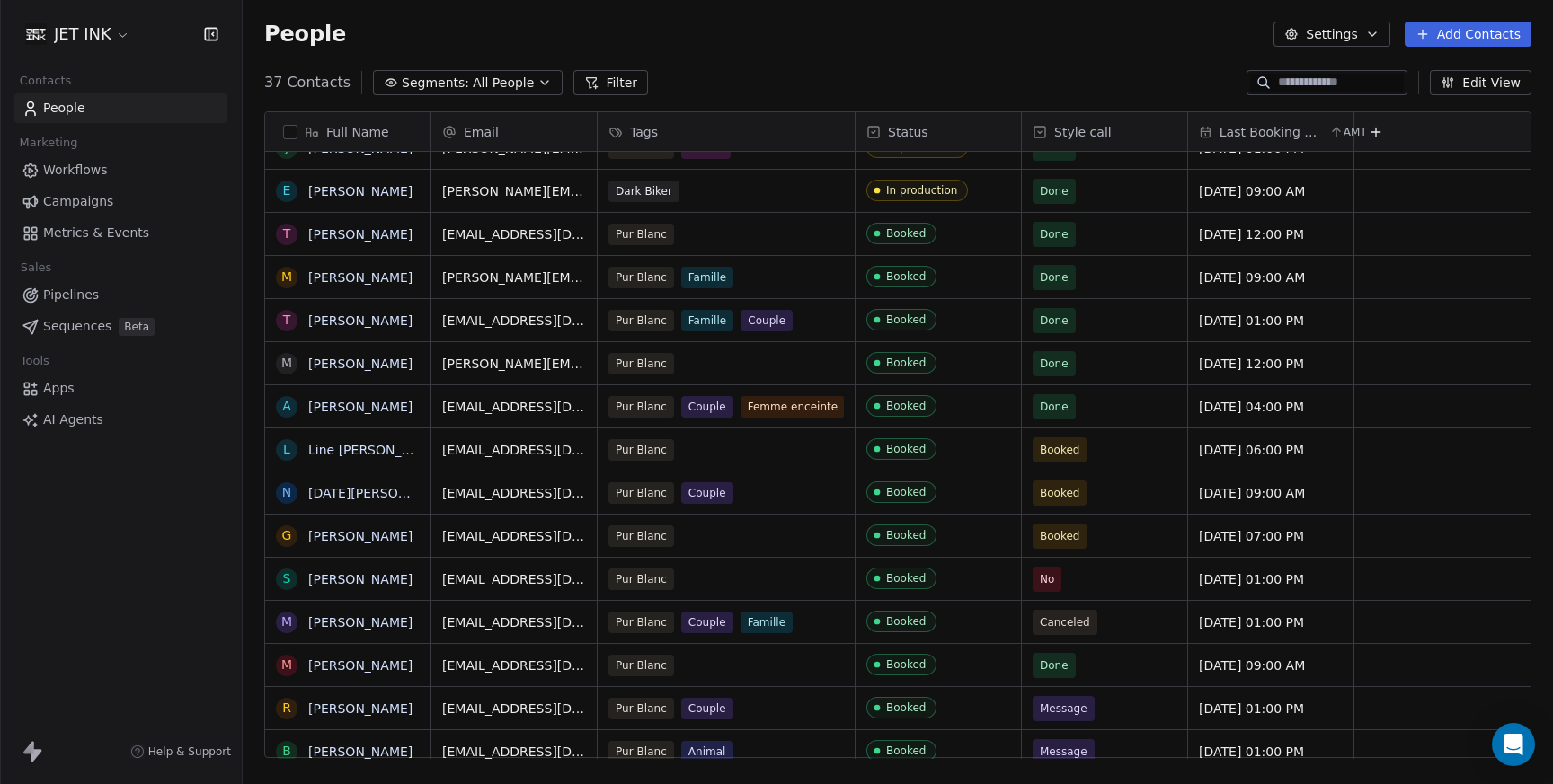
click at [65, 101] on span "People" at bounding box center [64, 108] width 42 height 19
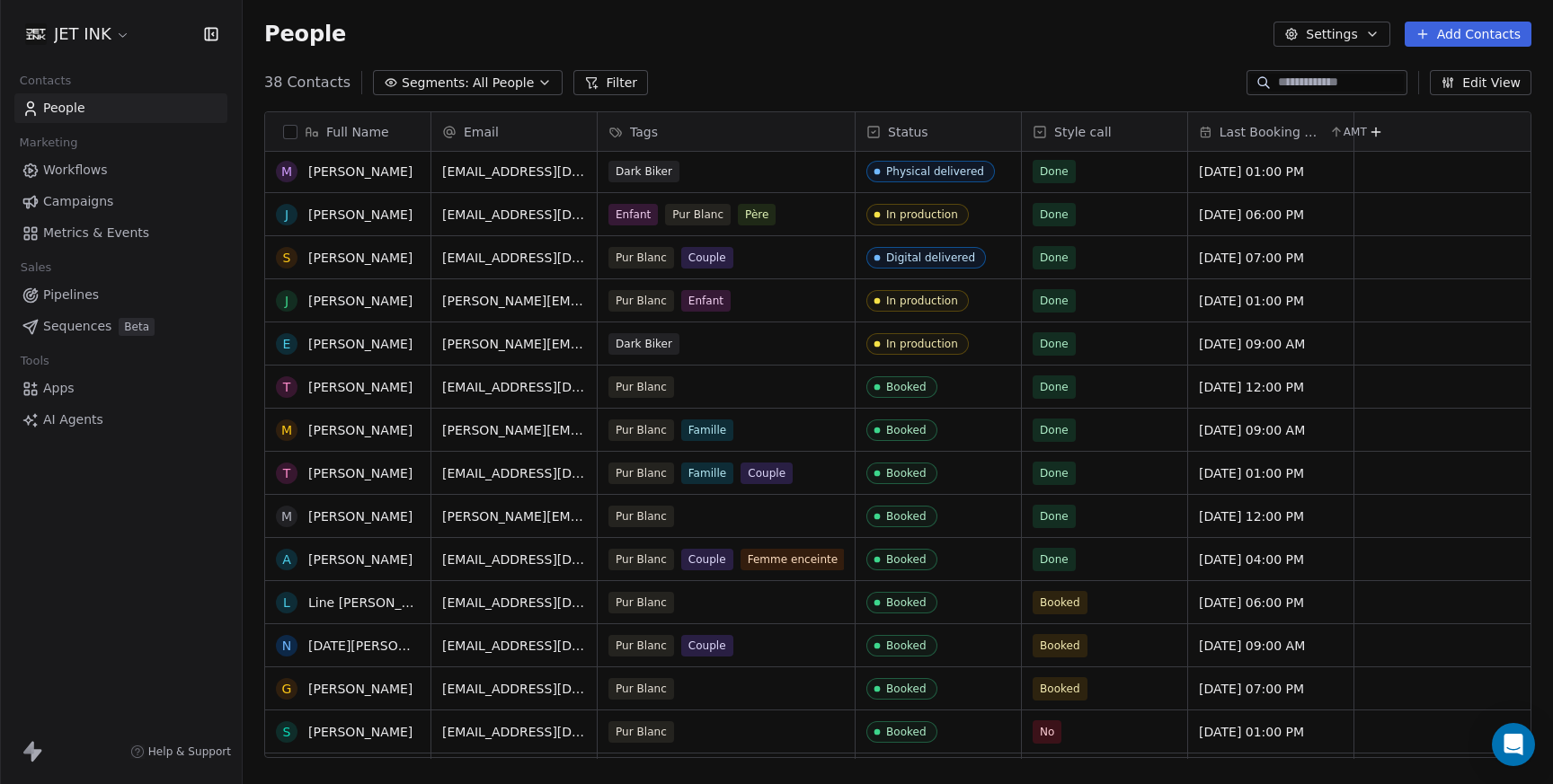
scroll to position [275, 0]
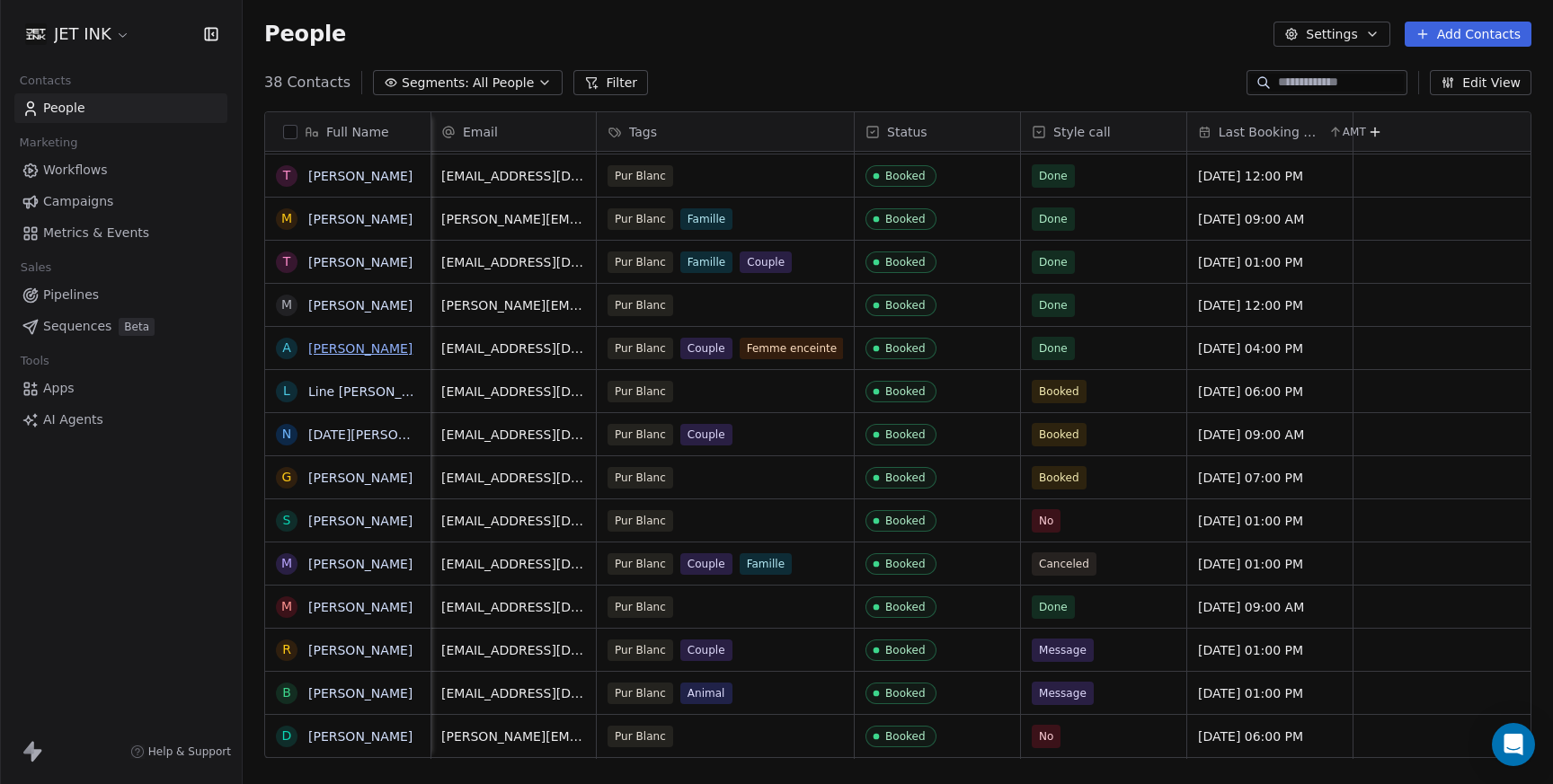
click at [362, 350] on link "[PERSON_NAME]" at bounding box center [361, 348] width 105 height 15
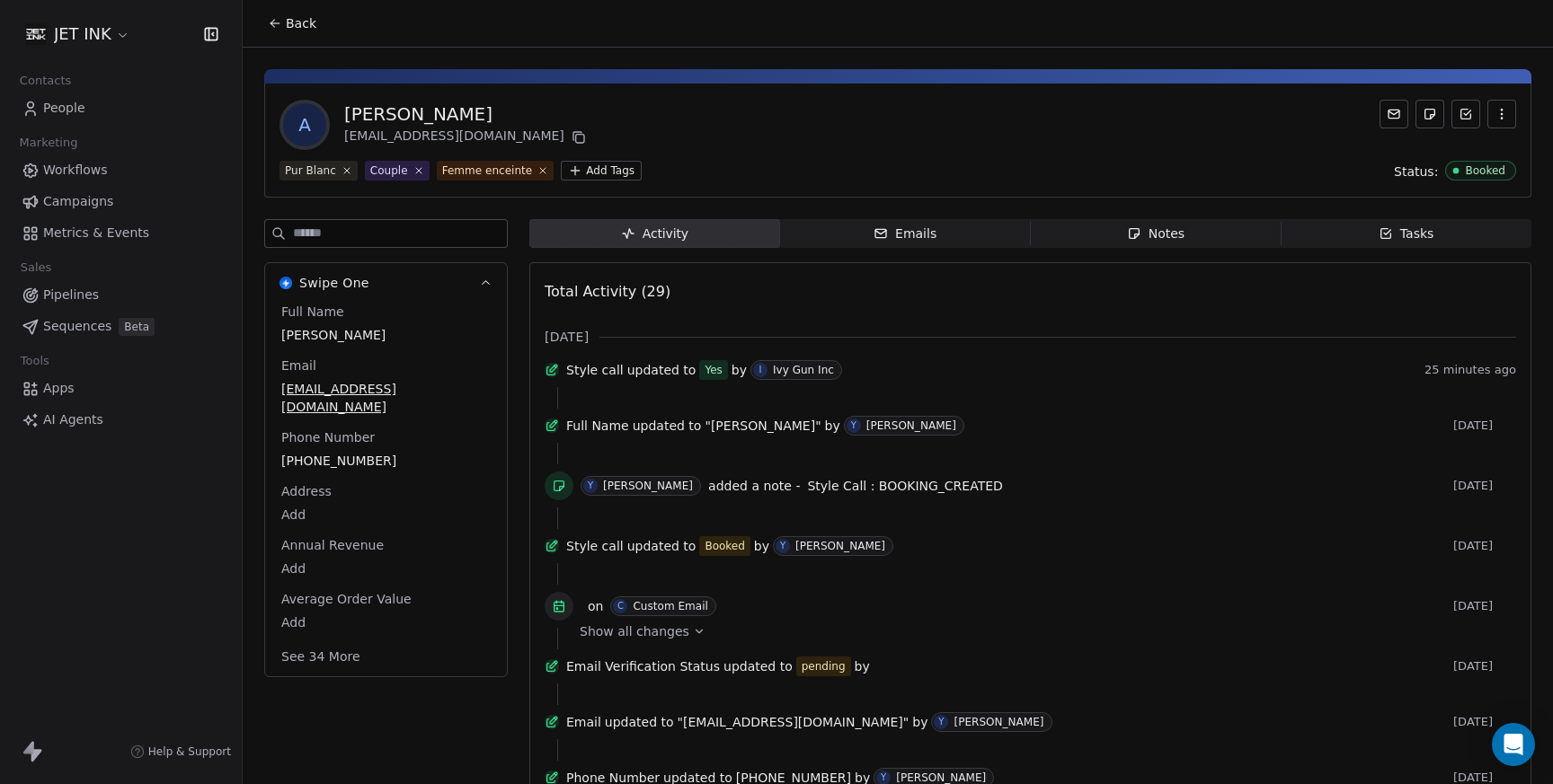
click at [1158, 239] on div "Notes" at bounding box center [1155, 234] width 58 height 19
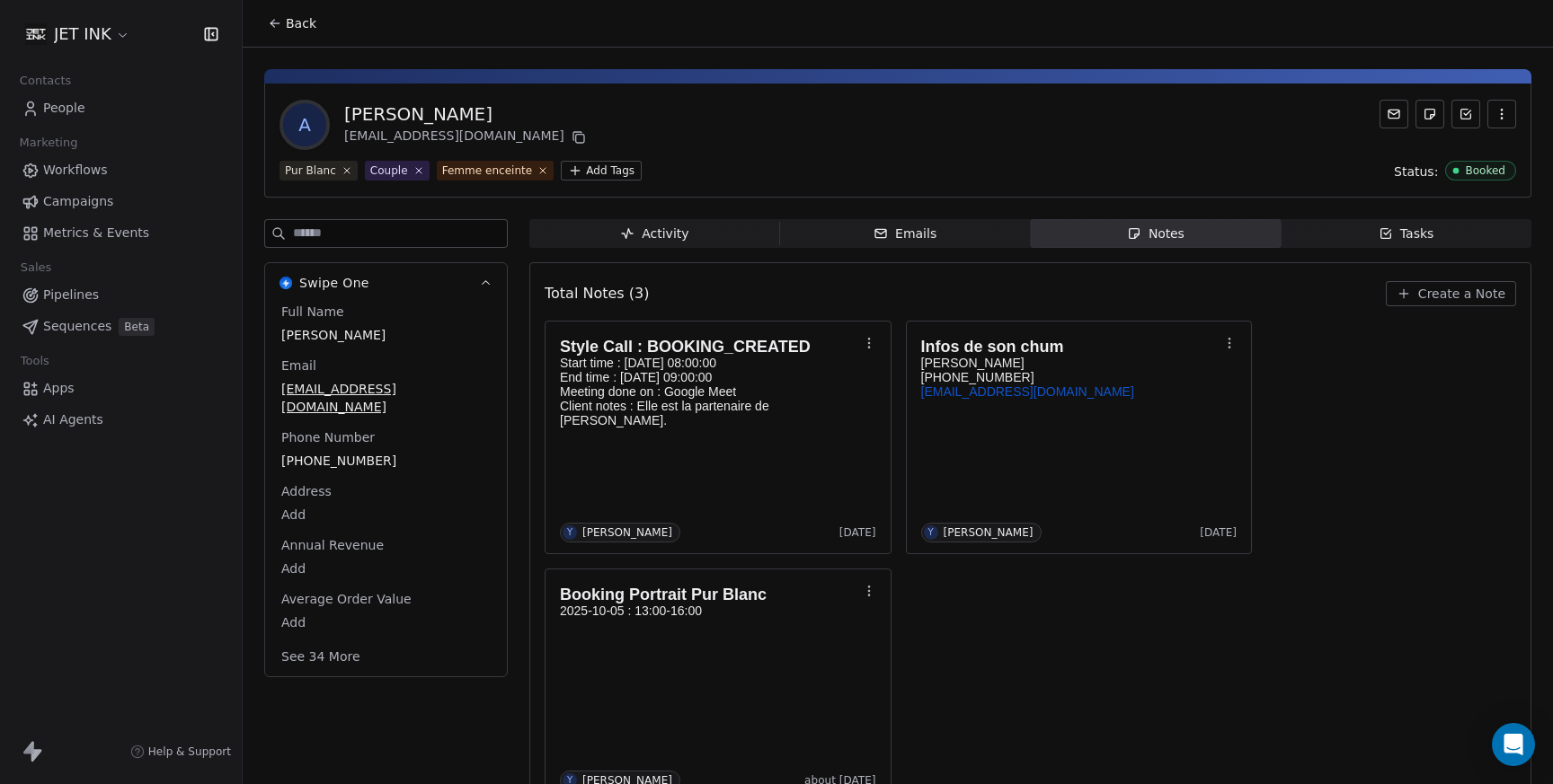
click at [1424, 299] on span "Create a Note" at bounding box center [1461, 293] width 87 height 18
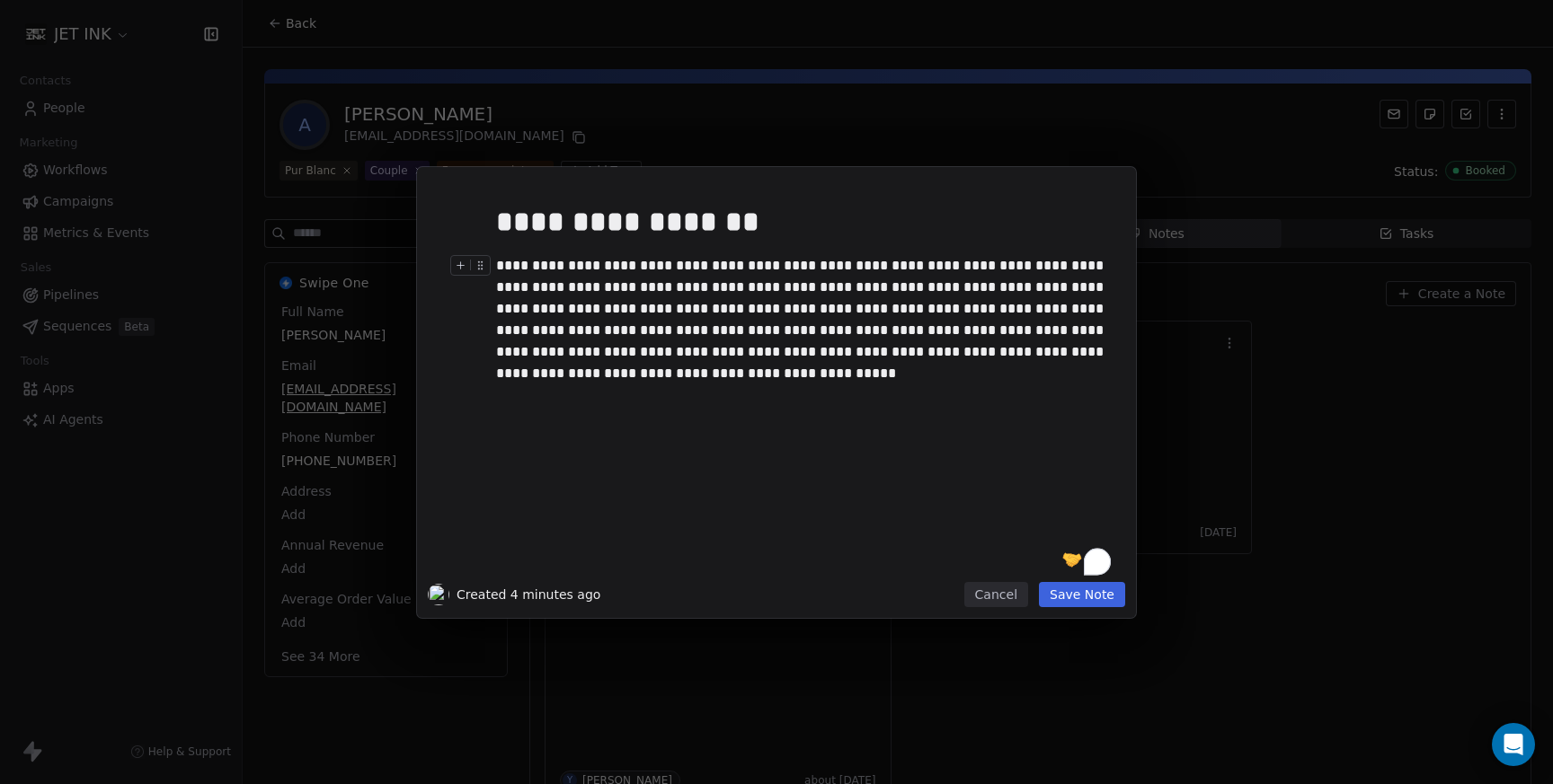
click at [1024, 355] on div "**********" at bounding box center [804, 309] width 615 height 108
click at [1078, 356] on div "**********" at bounding box center [804, 309] width 615 height 108
click at [1080, 596] on button "Save Note" at bounding box center [1082, 594] width 86 height 25
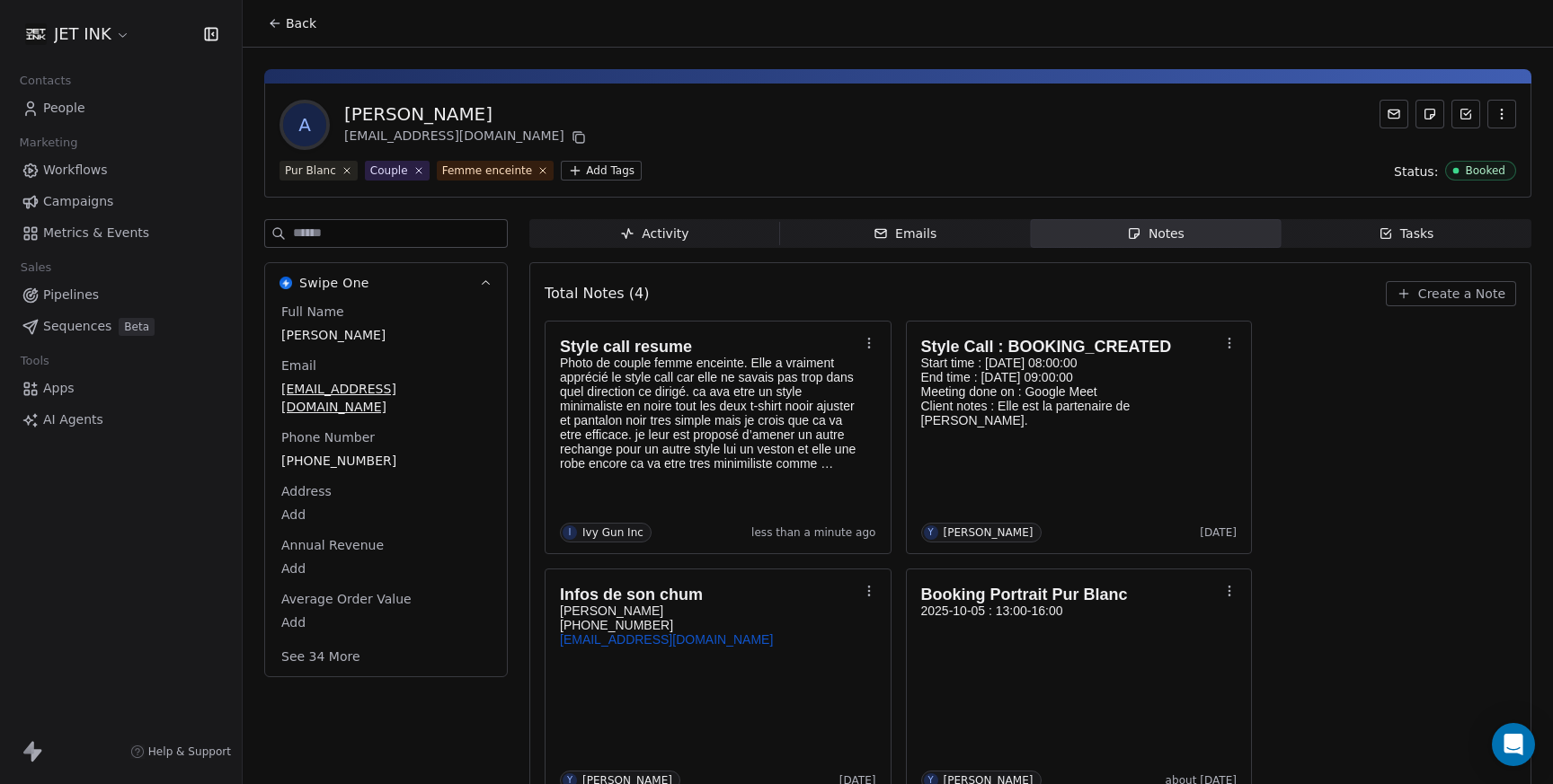
click at [1445, 294] on span "Create a Note" at bounding box center [1461, 293] width 87 height 18
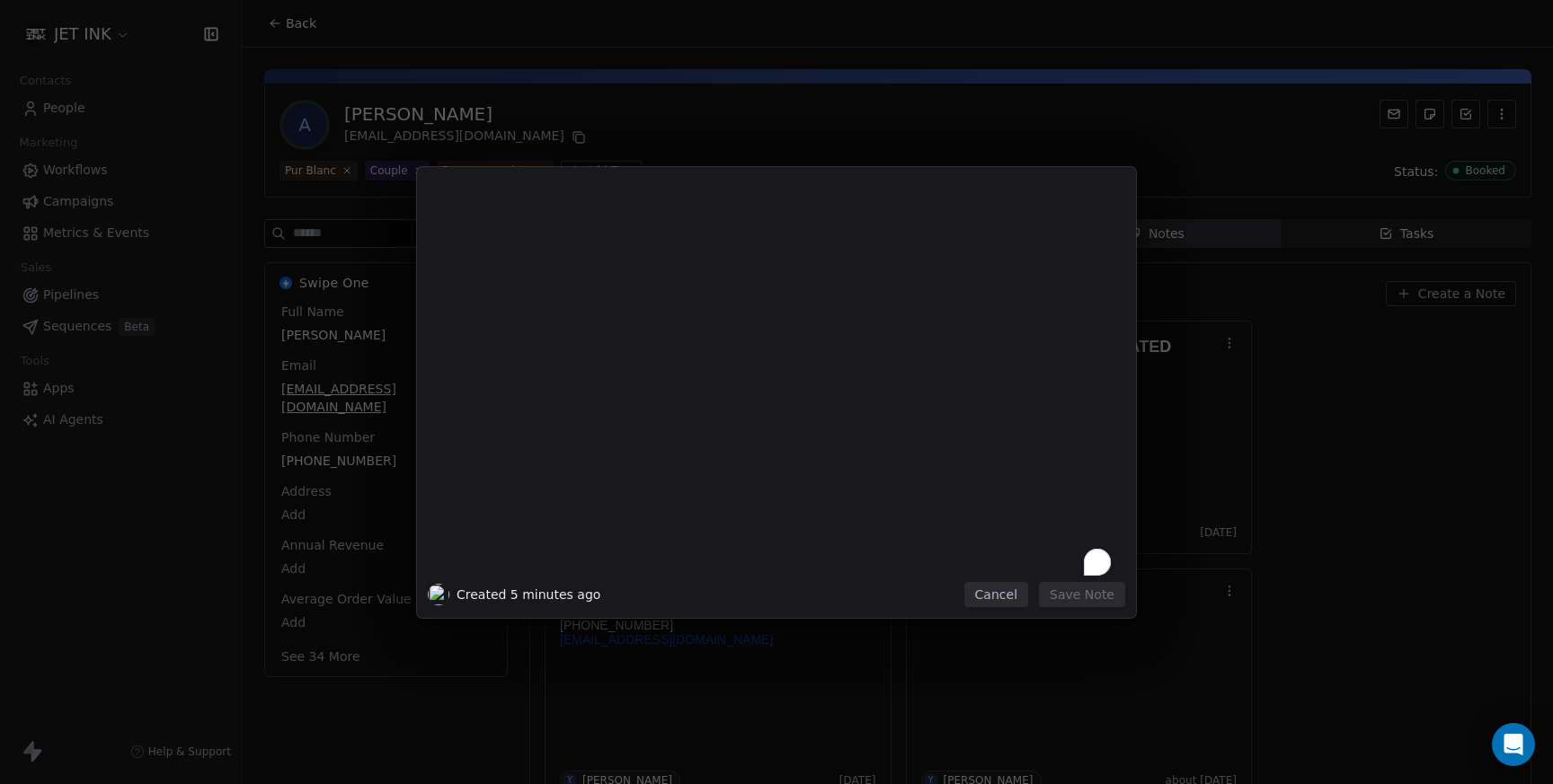
click at [1002, 607] on div "Created 5 minutes ago Cancel Save Note" at bounding box center [776, 392] width 719 height 451
click at [1003, 591] on button "Cancel" at bounding box center [996, 594] width 64 height 25
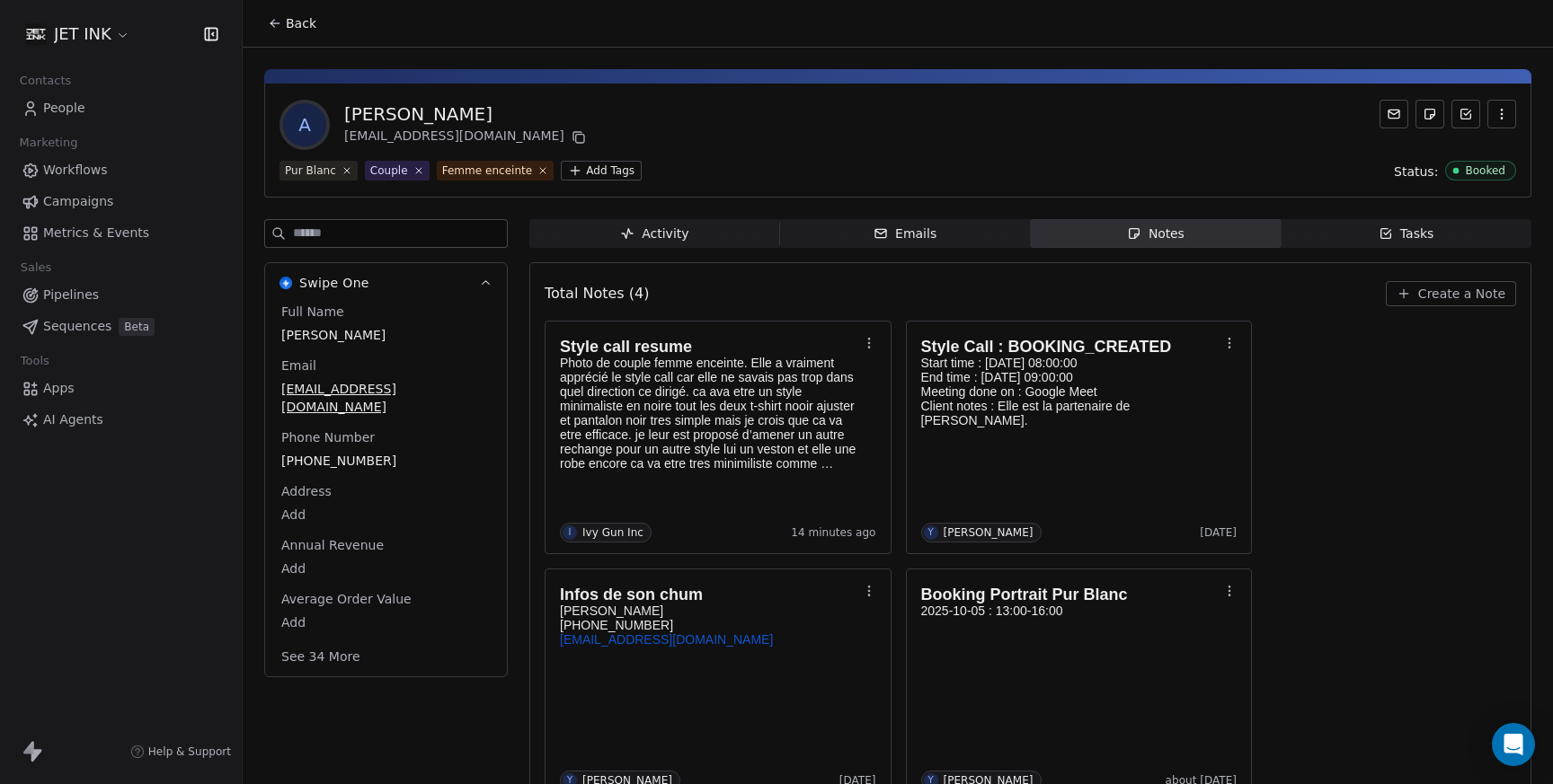
click at [61, 107] on span "People" at bounding box center [64, 108] width 42 height 19
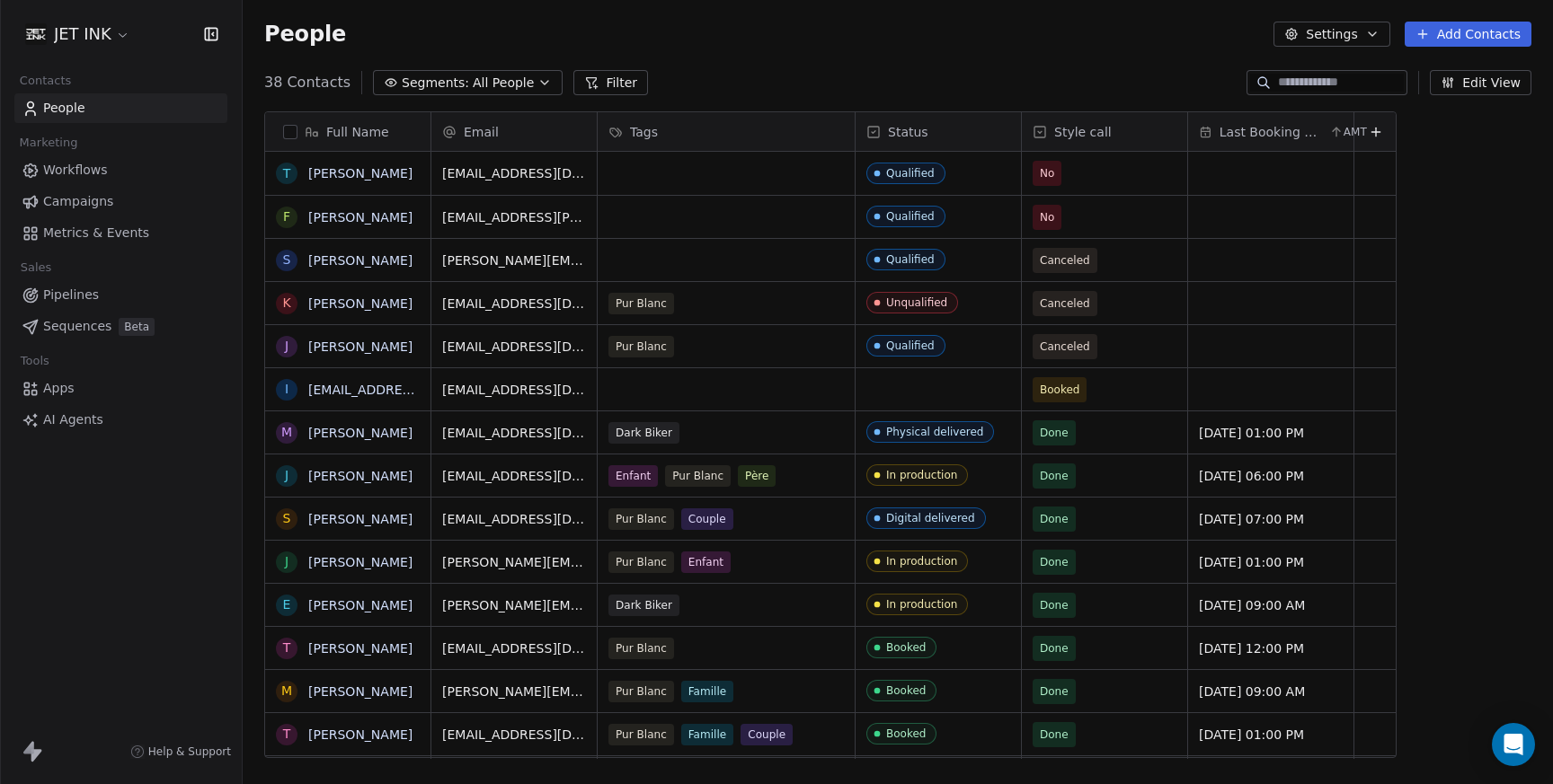
scroll to position [690, 1310]
